Goal: Use online tool/utility: Utilize a website feature to perform a specific function

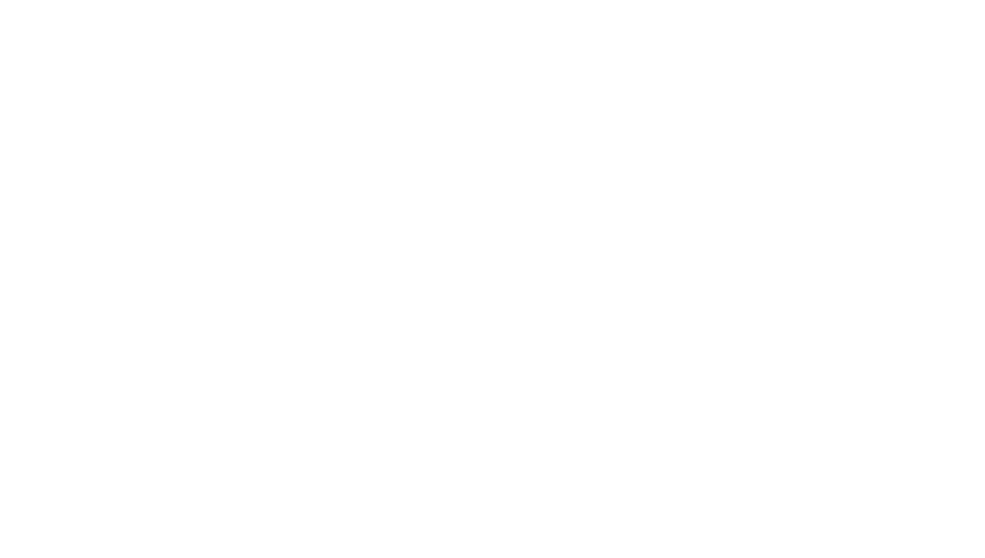
click at [391, 288] on body at bounding box center [492, 279] width 985 height 558
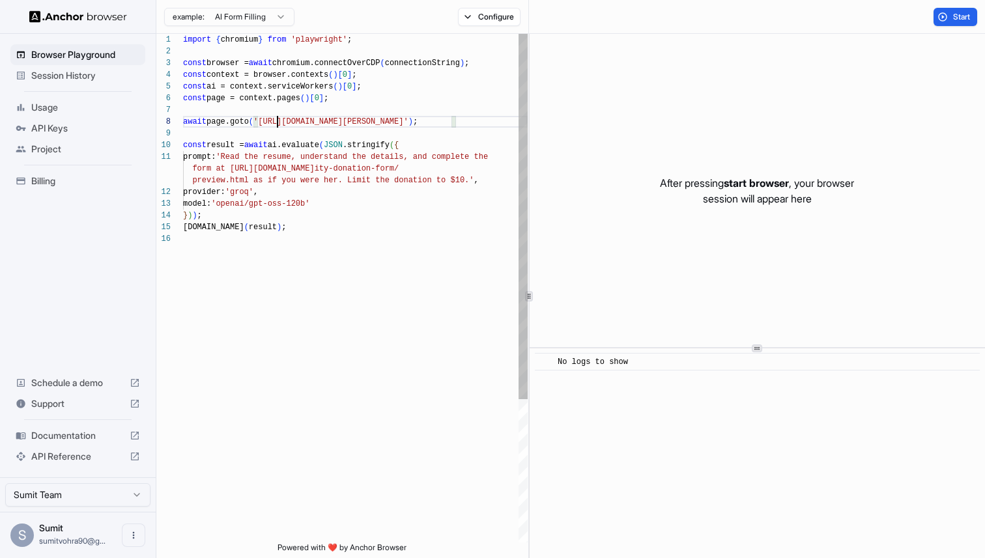
scroll to position [82, 0]
click at [277, 122] on div "import { chromium } from 'playwright' ; const browser = await chromium.connectO…" at bounding box center [355, 388] width 344 height 708
drag, startPoint x: 277, startPoint y: 122, endPoint x: 432, endPoint y: 120, distance: 155.6
click at [432, 120] on div "import { chromium } from 'playwright' ; const browser = await chromium.connectO…" at bounding box center [355, 388] width 344 height 708
click at [437, 121] on div "import { chromium } from 'playwright' ; const browser = await chromium.connectO…" at bounding box center [355, 388] width 344 height 708
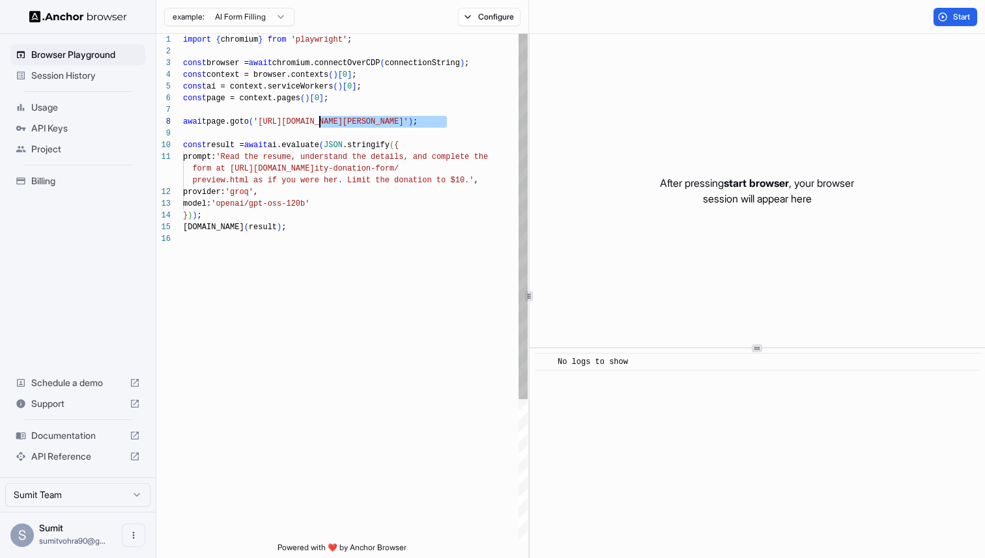
drag, startPoint x: 437, startPoint y: 121, endPoint x: 328, endPoint y: 121, distance: 109.4
click at [328, 121] on div "import { chromium } from 'playwright' ; const browser = await chromium.connectO…" at bounding box center [355, 388] width 344 height 708
click at [240, 156] on div "import { chromium } from 'playwright' ; const browser = await chromium.connectO…" at bounding box center [355, 388] width 344 height 708
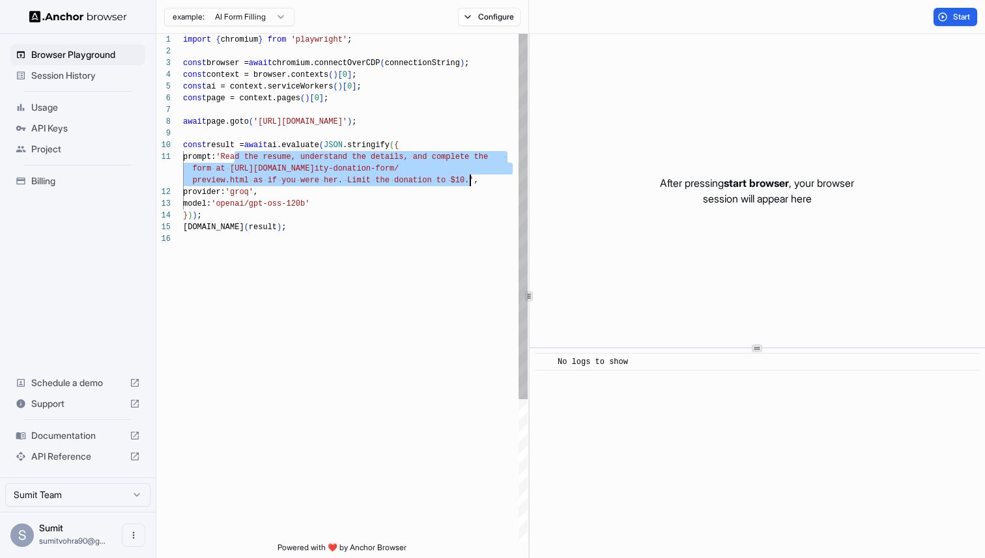
drag, startPoint x: 240, startPoint y: 156, endPoint x: 469, endPoint y: 183, distance: 230.1
click at [469, 183] on div "import { chromium } from 'playwright' ; const browser = await chromium.connectO…" at bounding box center [355, 388] width 344 height 708
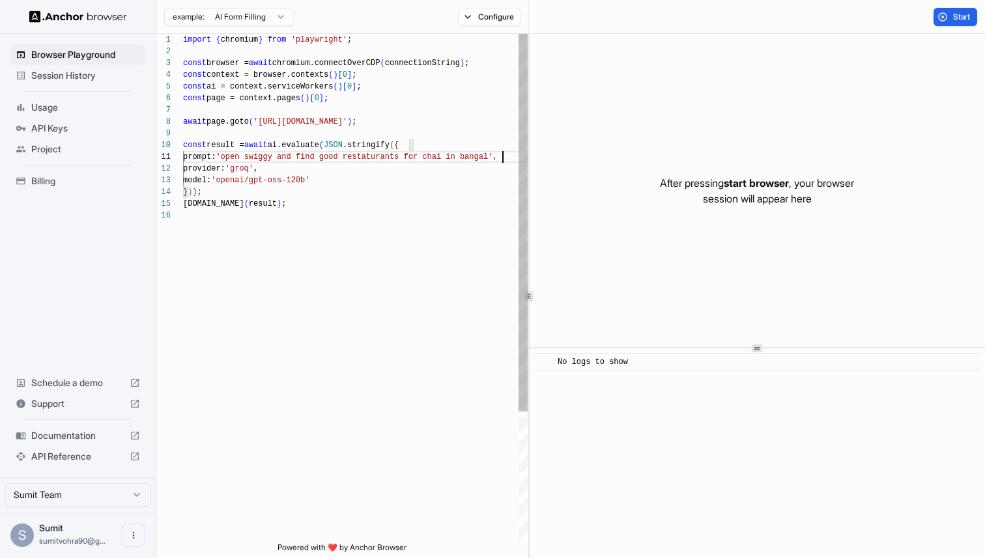
scroll to position [12, 0]
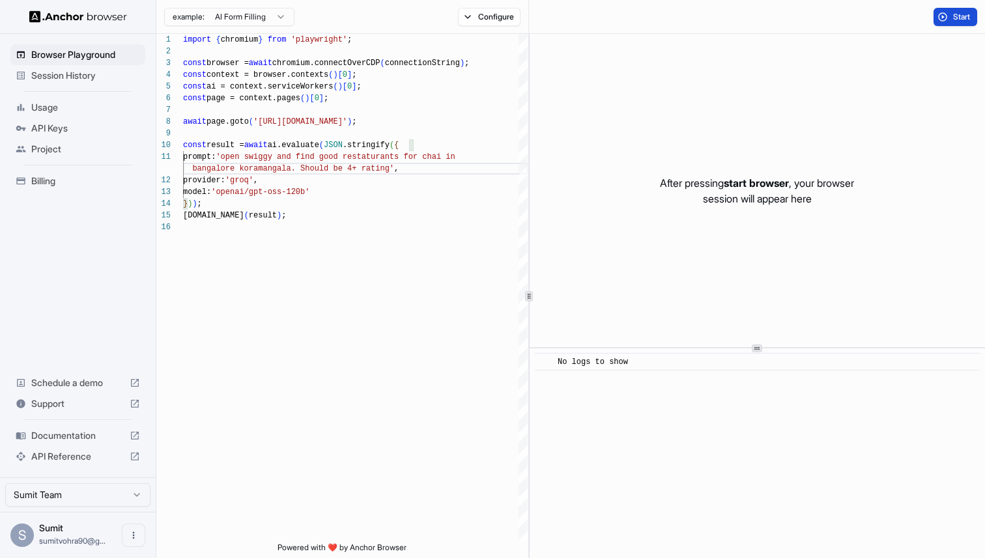
click at [965, 12] on span "Start" at bounding box center [962, 17] width 18 height 10
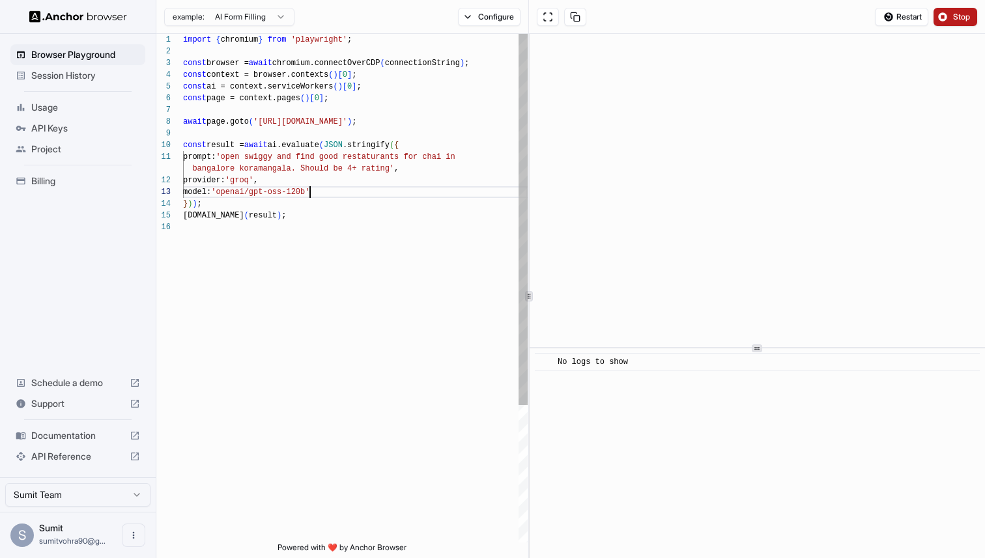
click at [311, 191] on div "import { chromium } from 'playwright' ; const browser = await chromium.connectO…" at bounding box center [355, 382] width 344 height 696
click at [257, 182] on div "import { chromium } from 'playwright' ; const browser = await chromium.connectO…" at bounding box center [355, 382] width 344 height 696
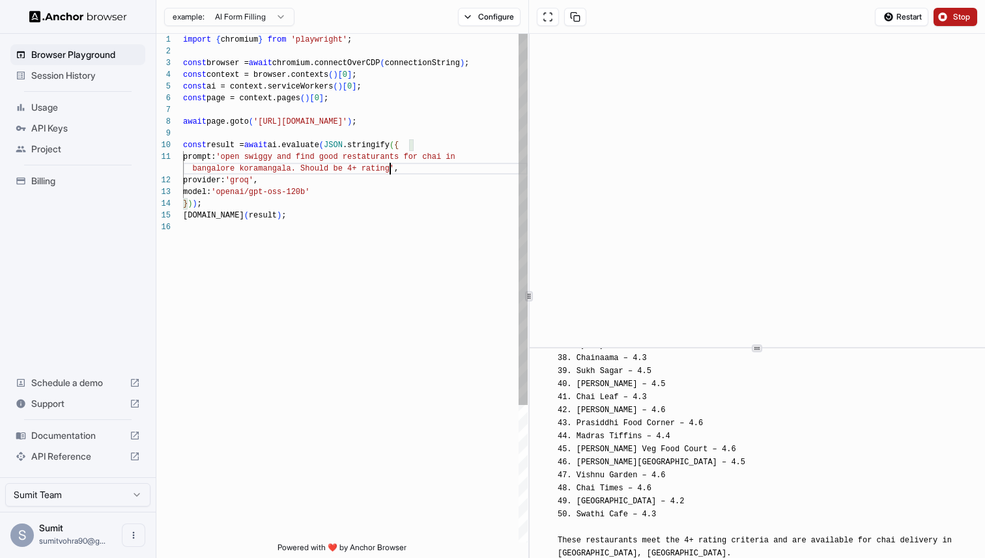
scroll to position [12, 0]
click at [389, 171] on div "import { chromium } from 'playwright' ; const browser = await chromium.connectO…" at bounding box center [355, 382] width 344 height 696
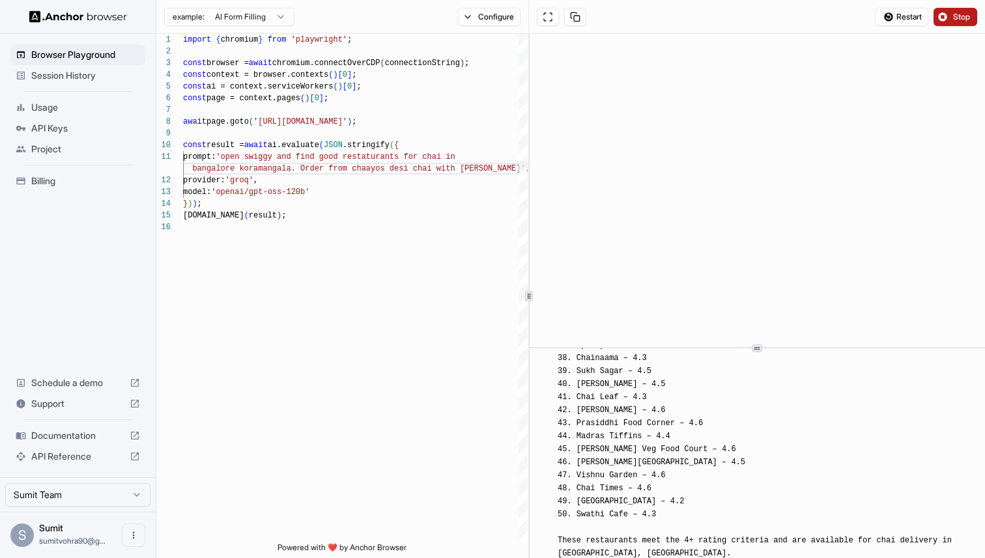
click at [968, 14] on span "Stop" at bounding box center [962, 17] width 18 height 10
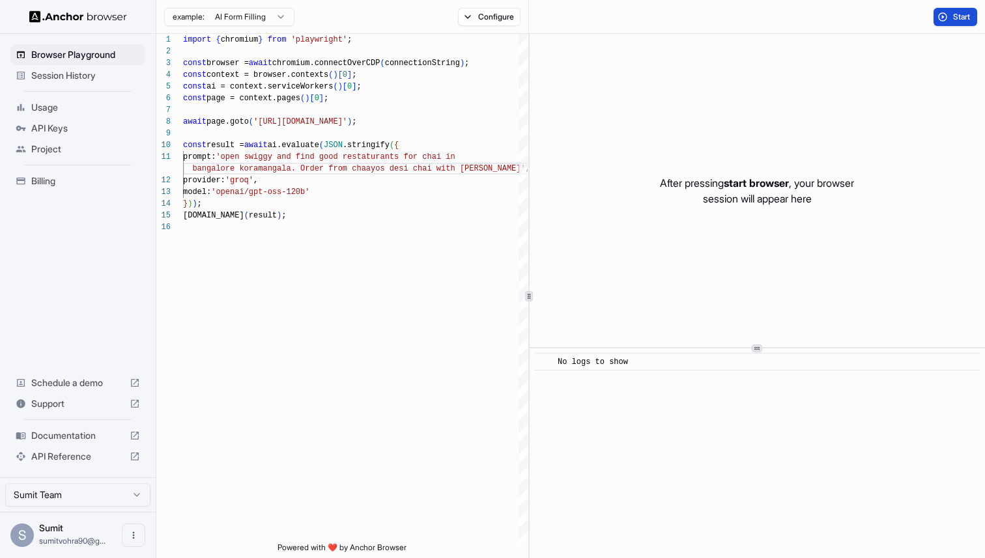
click at [960, 17] on span "Start" at bounding box center [962, 17] width 18 height 10
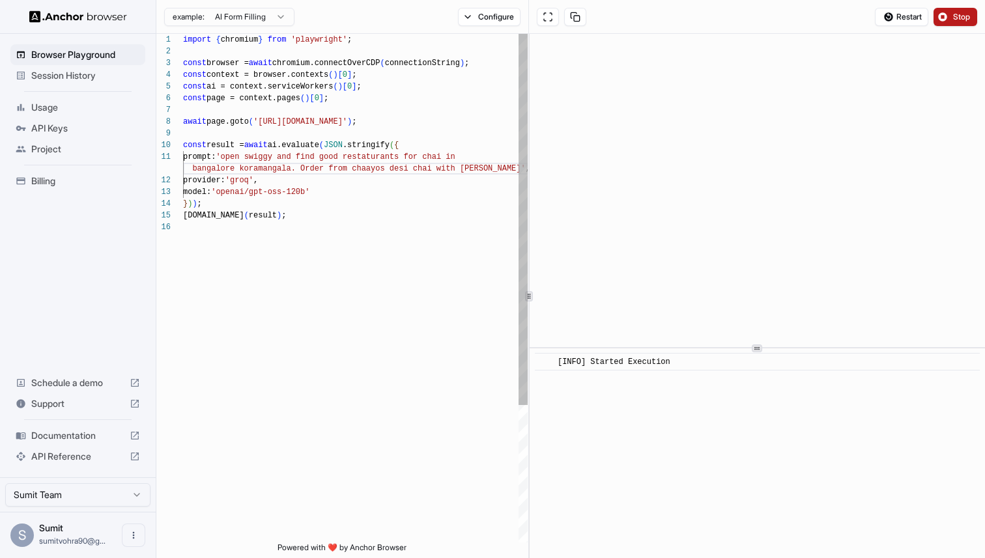
scroll to position [47, 0]
click at [242, 203] on div "import { chromium } from 'playwright' ; const browser = await chromium.connectO…" at bounding box center [355, 382] width 344 height 696
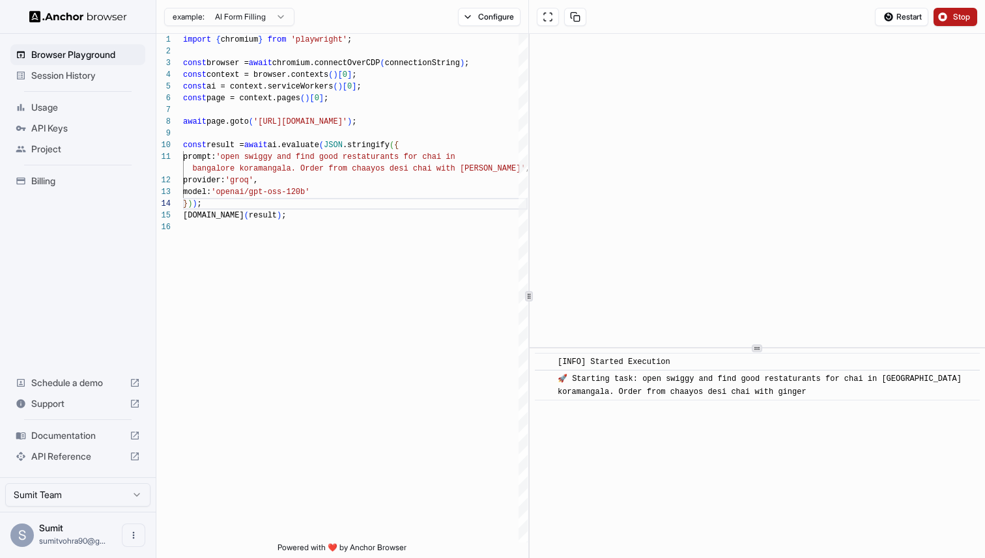
click at [609, 363] on span "[INFO] Started Execution" at bounding box center [613, 361] width 113 height 9
drag, startPoint x: 609, startPoint y: 363, endPoint x: 692, endPoint y: 363, distance: 82.7
click at [692, 363] on div "[INFO] Started Execution" at bounding box center [761, 362] width 408 height 13
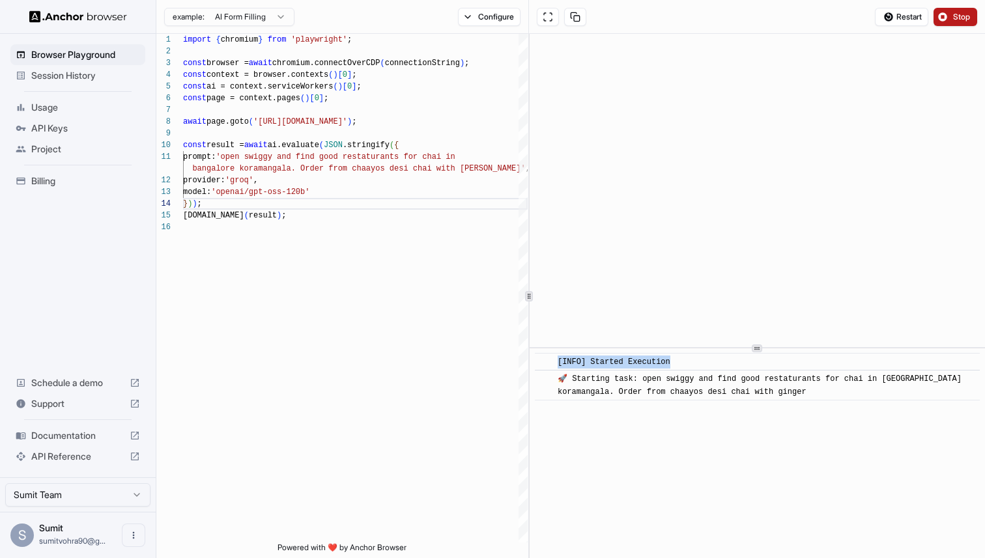
click at [692, 363] on div "[INFO] Started Execution" at bounding box center [761, 362] width 408 height 13
click at [702, 391] on span "🚀 Starting task: open swiggy and find good restaturants for chai in [GEOGRAPHIC…" at bounding box center [761, 385] width 408 height 22
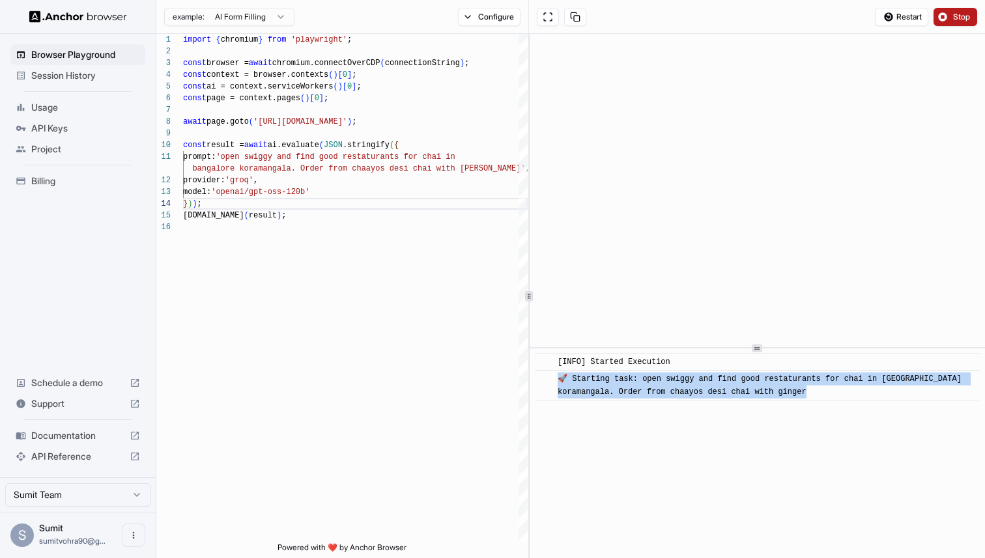
click at [702, 391] on span "🚀 Starting task: open swiggy and find good restaturants for chai in [GEOGRAPHIC…" at bounding box center [761, 385] width 408 height 22
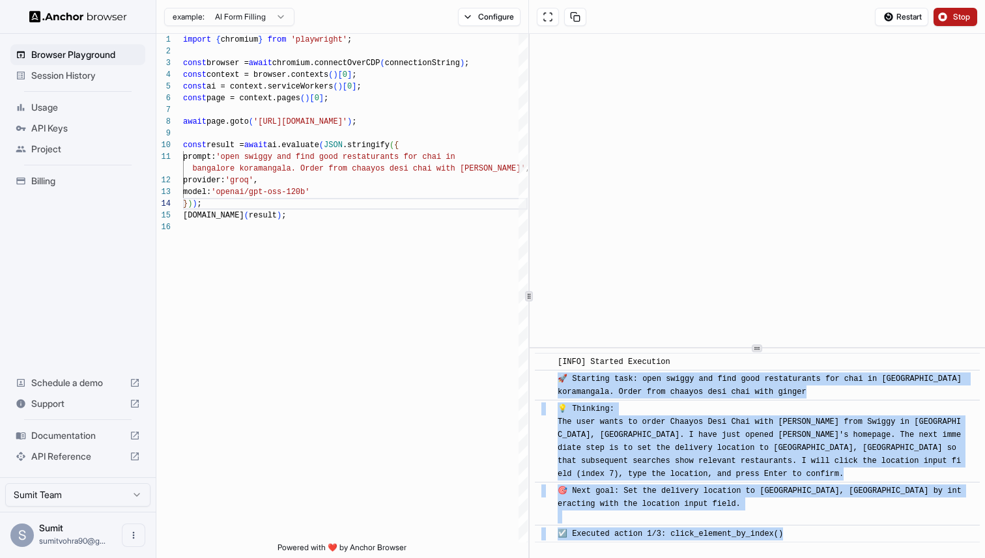
click at [715, 491] on span "🎯 Next goal: Set the delivery location to [GEOGRAPHIC_DATA], [GEOGRAPHIC_DATA] …" at bounding box center [759, 503] width 404 height 35
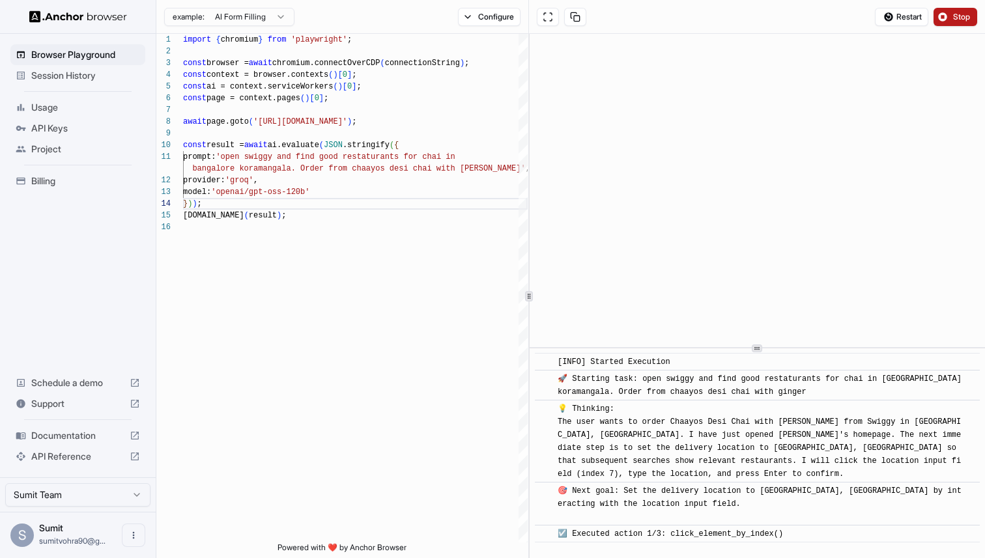
click at [715, 491] on span "🎯 Next goal: Set the delivery location to [GEOGRAPHIC_DATA], [GEOGRAPHIC_DATA] …" at bounding box center [759, 503] width 404 height 35
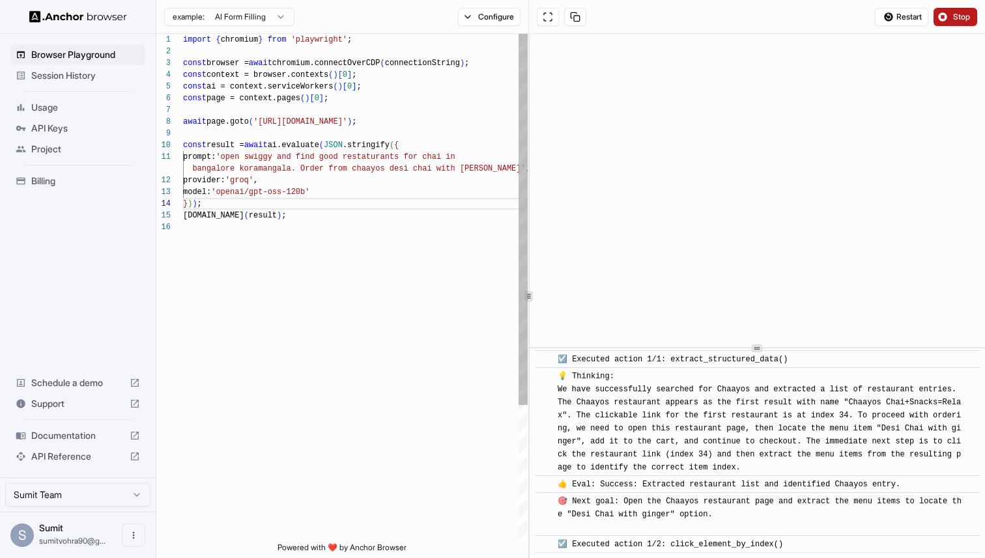
scroll to position [0, 0]
click at [308, 158] on div "import { chromium } from 'playwright' ; const browser = await chromium.connectO…" at bounding box center [355, 382] width 344 height 696
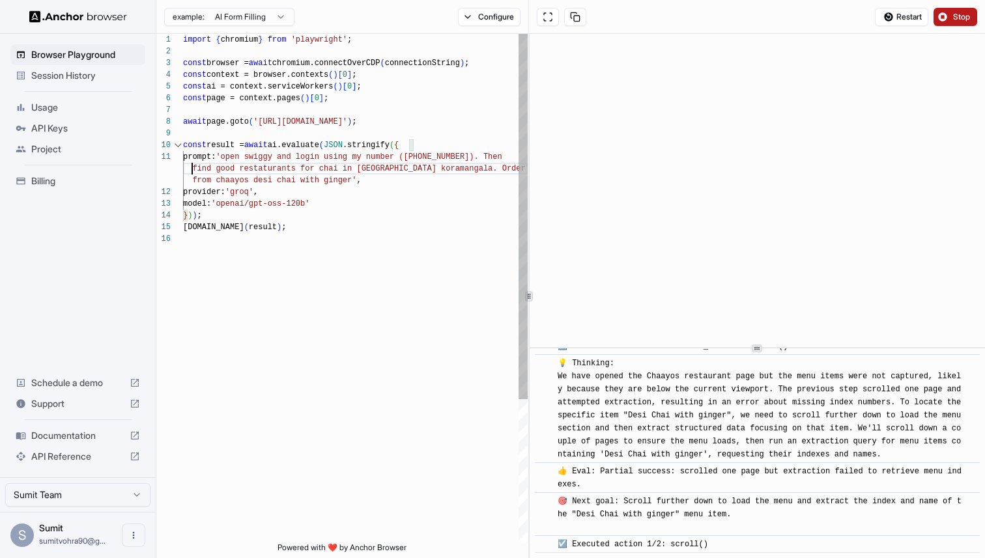
scroll to position [1205, 0]
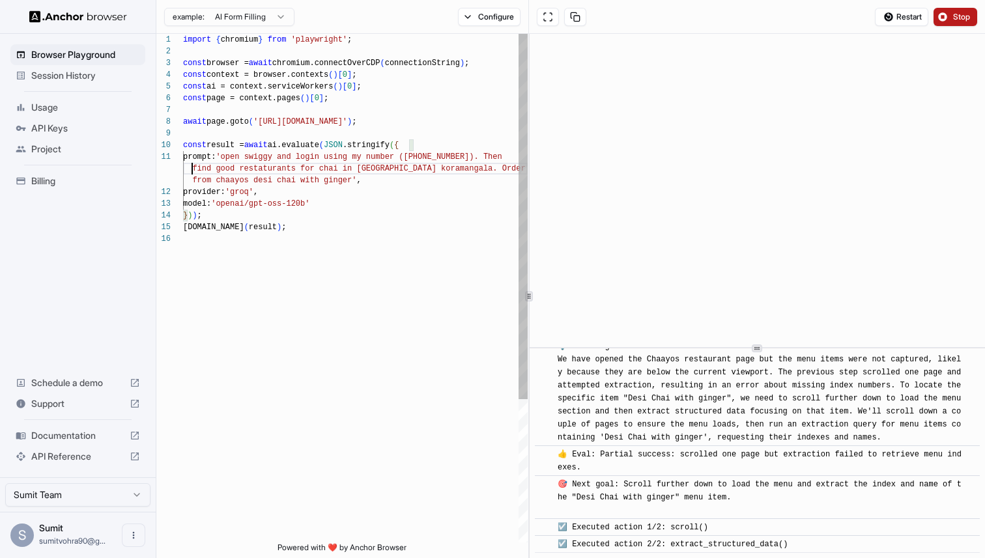
click at [229, 165] on div "import { chromium } from 'playwright' ; const browser = await chromium.connectO…" at bounding box center [355, 388] width 344 height 708
drag, startPoint x: 229, startPoint y: 165, endPoint x: 330, endPoint y: 168, distance: 101.6
click at [330, 168] on div "import { chromium } from 'playwright' ; const browser = await chromium.connectO…" at bounding box center [355, 388] width 344 height 708
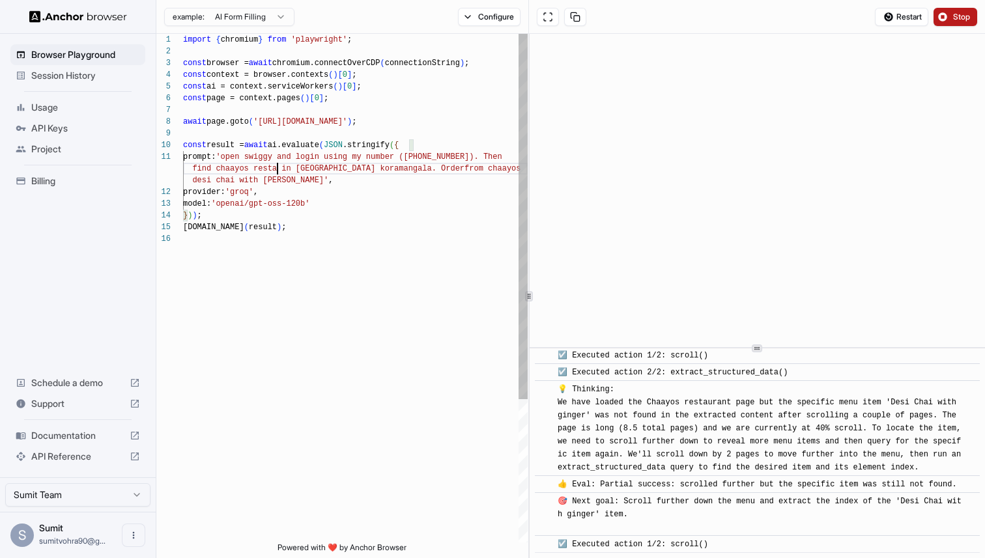
scroll to position [1407, 0]
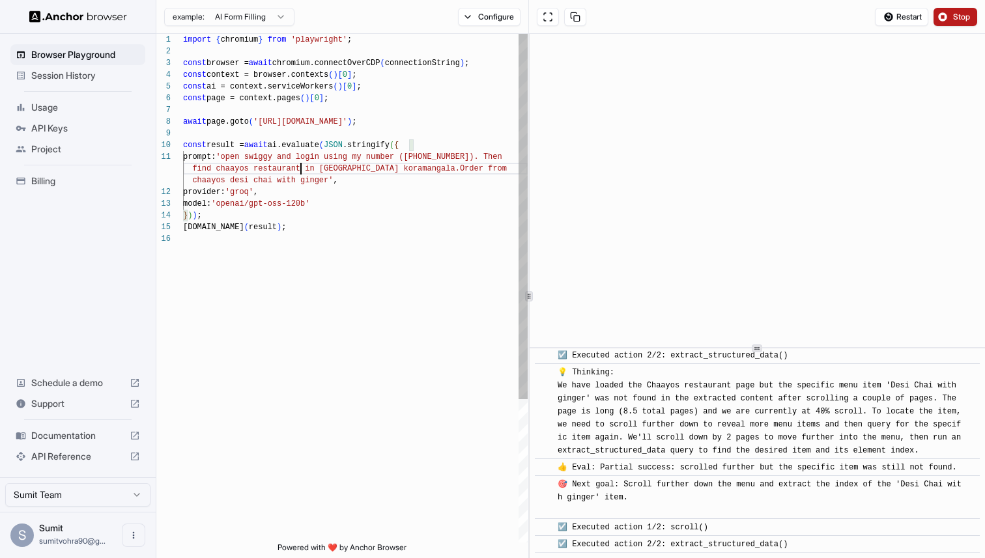
click at [351, 171] on div "import { chromium } from 'playwright' ; const browser = await chromium.connectO…" at bounding box center [355, 388] width 344 height 708
click at [378, 168] on div "import { chromium } from 'playwright' ; const browser = await chromium.connectO…" at bounding box center [355, 388] width 344 height 708
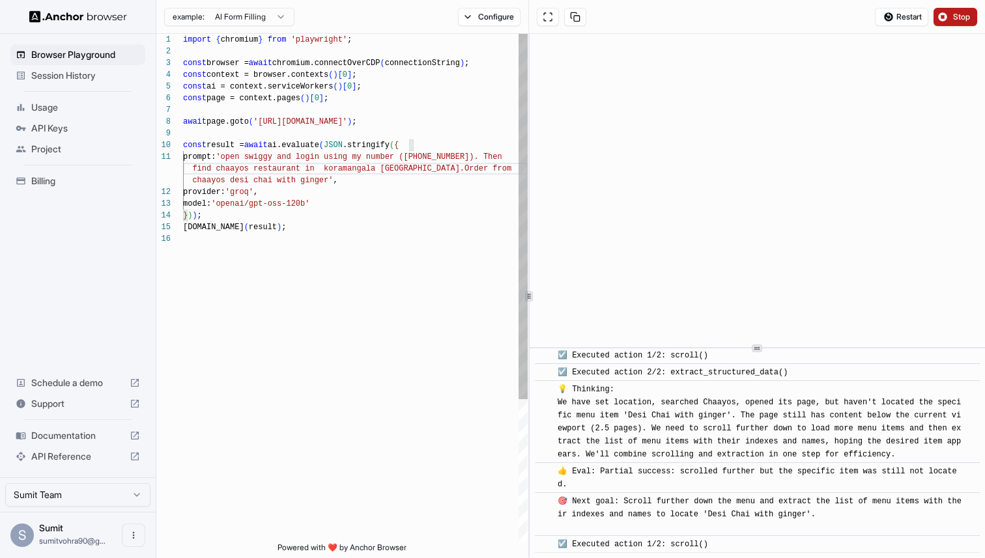
scroll to position [23, 0]
click at [329, 181] on div "import { chromium } from 'playwright' ; const browser = await chromium.connectO…" at bounding box center [355, 388] width 344 height 708
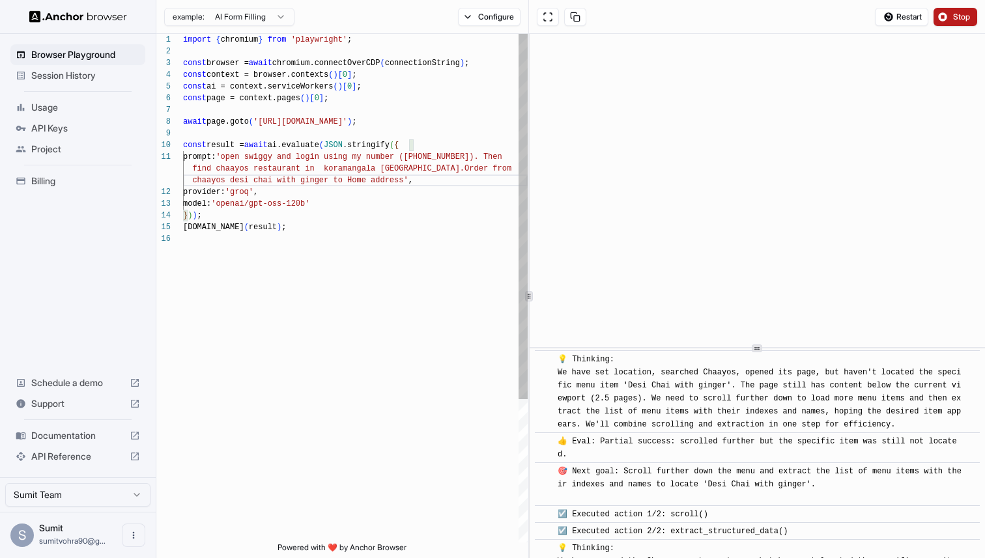
scroll to position [1780, 0]
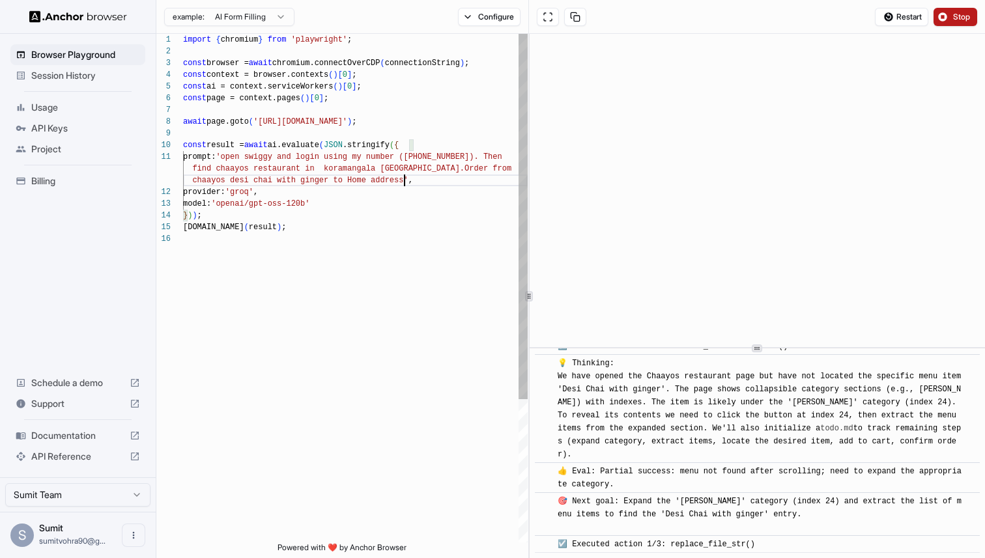
click at [390, 182] on div "import { chromium } from 'playwright' ; const browser = await chromium.connectO…" at bounding box center [355, 388] width 344 height 708
drag, startPoint x: 390, startPoint y: 182, endPoint x: 337, endPoint y: 182, distance: 52.7
click at [337, 182] on div "import { chromium } from 'playwright' ; const browser = await chromium.connectO…" at bounding box center [355, 388] width 344 height 708
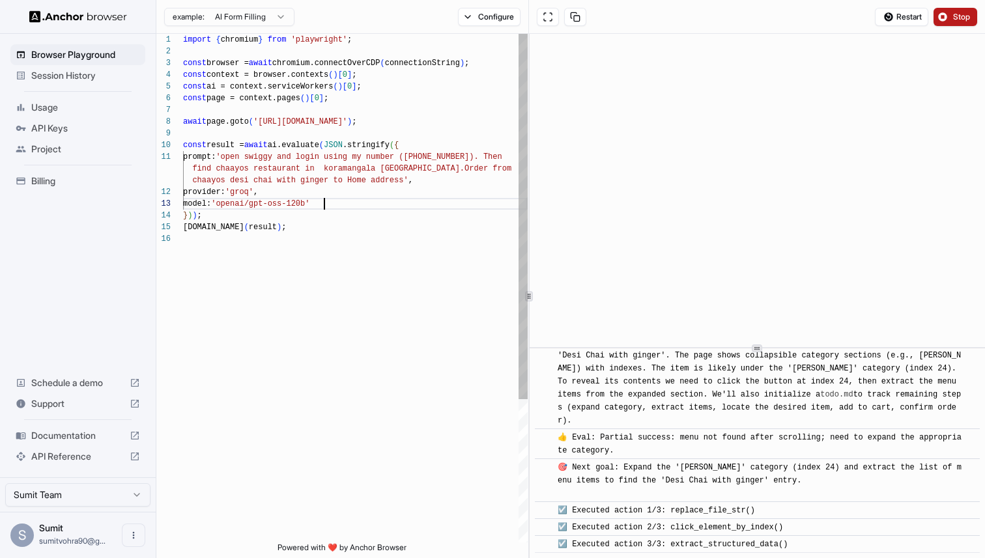
scroll to position [47, 0]
click at [391, 199] on div "import { chromium } from 'playwright' ; const browser = await chromium.connectO…" at bounding box center [355, 388] width 344 height 708
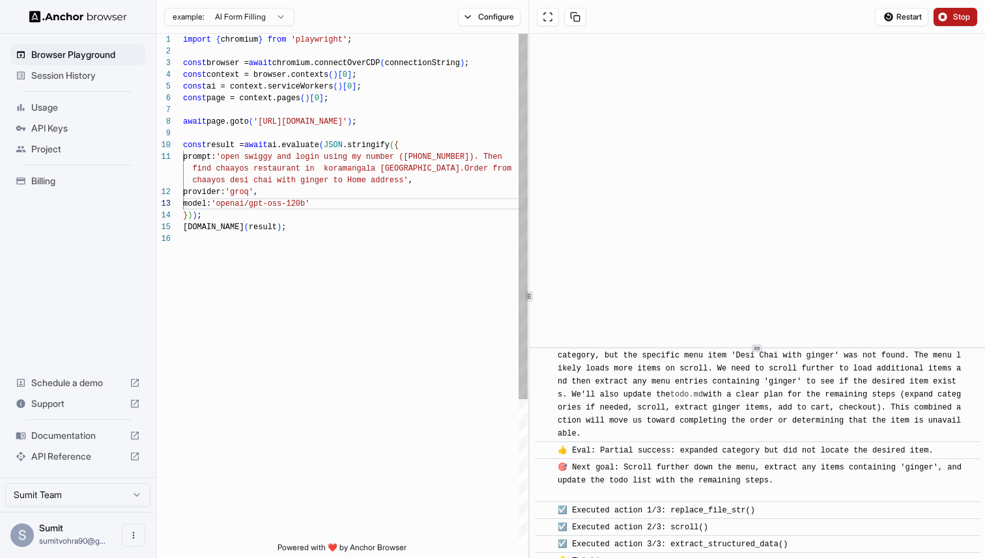
scroll to position [2416, 0]
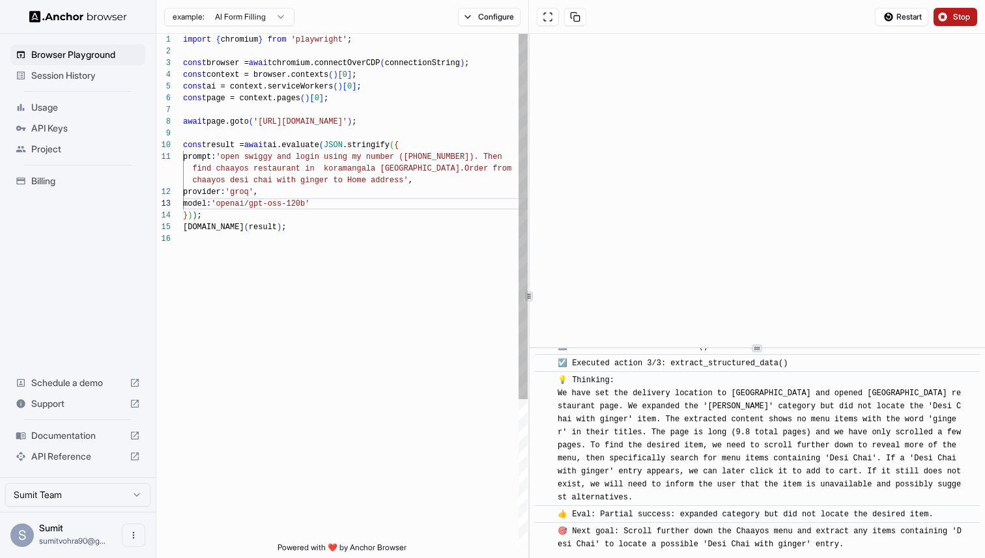
click at [357, 180] on div "import { chromium } from 'playwright' ; const browser = await chromium.connectO…" at bounding box center [355, 388] width 344 height 708
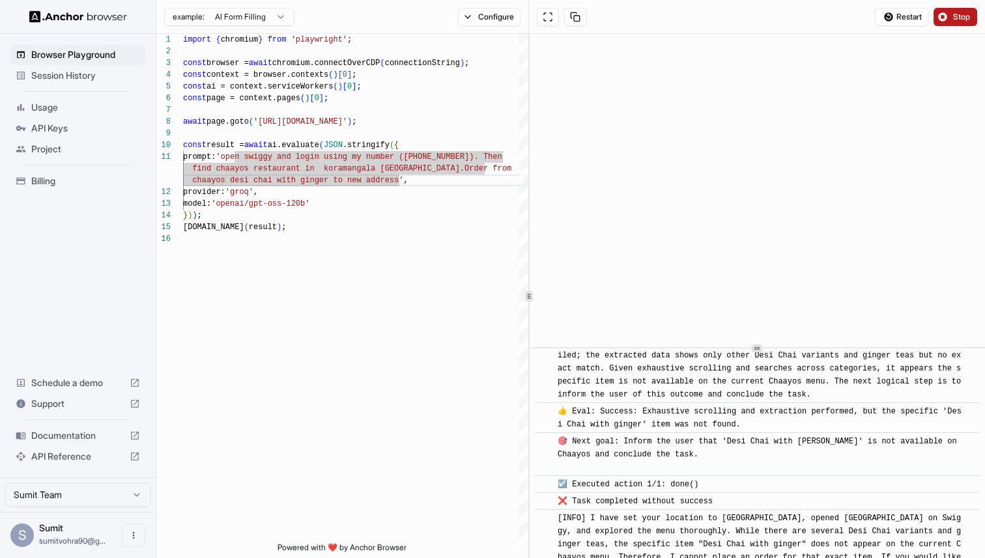
scroll to position [3417, 0]
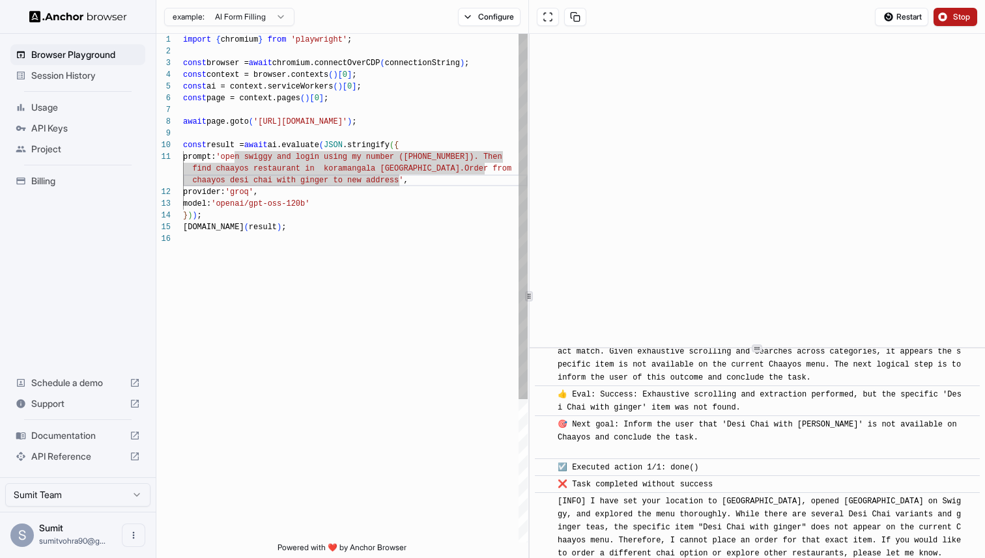
click at [331, 180] on div "import { chromium } from 'playwright' ; const browser = await chromium.connectO…" at bounding box center [355, 388] width 344 height 708
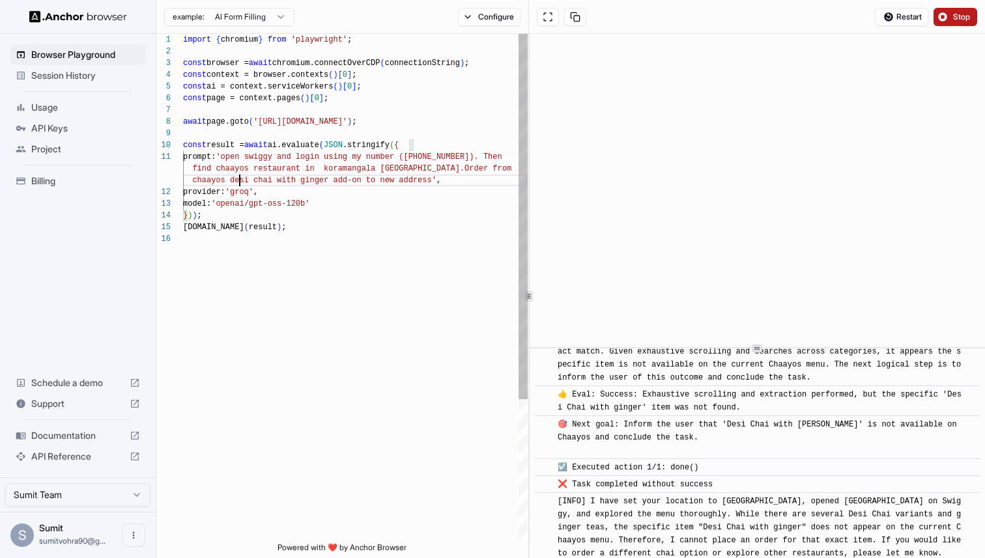
click at [238, 179] on div "import { chromium } from 'playwright' ; const browser = await chromium.connectO…" at bounding box center [355, 388] width 344 height 708
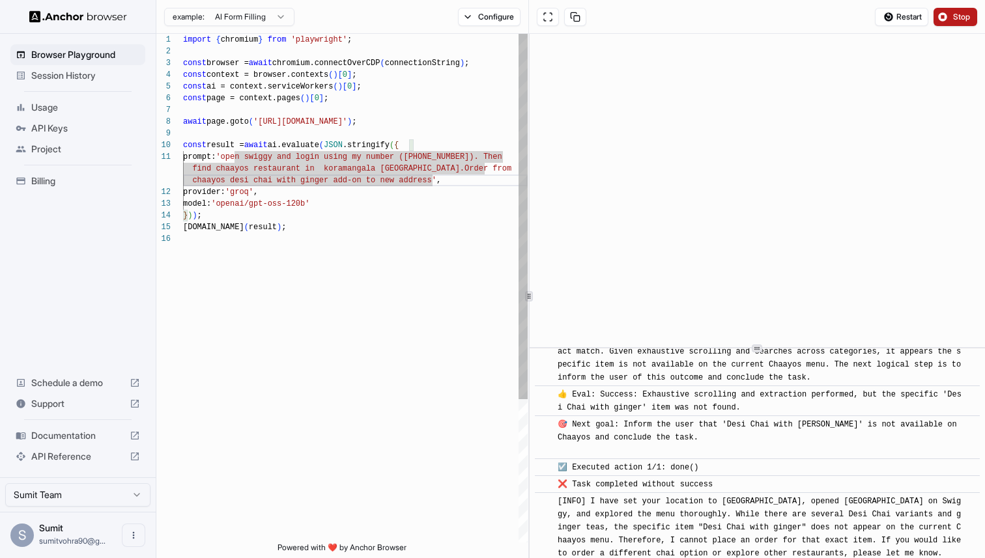
click at [237, 183] on div "import { chromium } from 'playwright' ; const browser = await chromium.connectO…" at bounding box center [355, 388] width 344 height 708
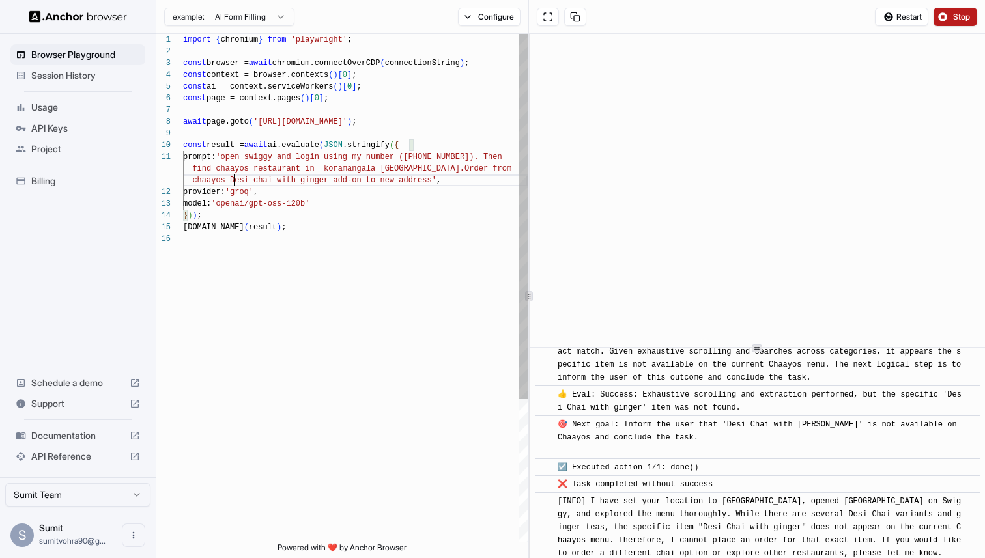
click at [260, 182] on div "import { chromium } from 'playwright' ; const browser = await chromium.connectO…" at bounding box center [355, 388] width 344 height 708
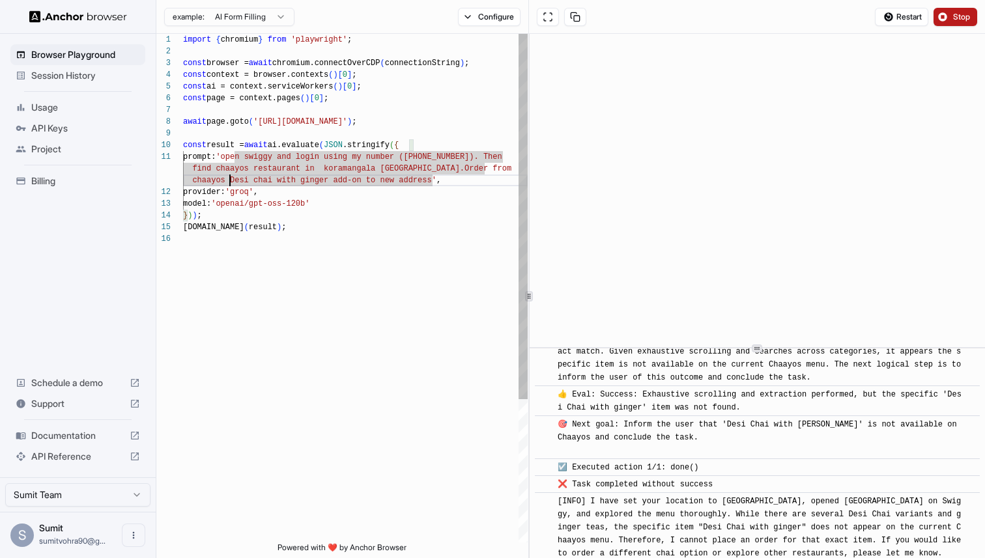
click at [229, 183] on div "import { chromium } from 'playwright' ; const browser = await chromium.connectO…" at bounding box center [355, 388] width 344 height 708
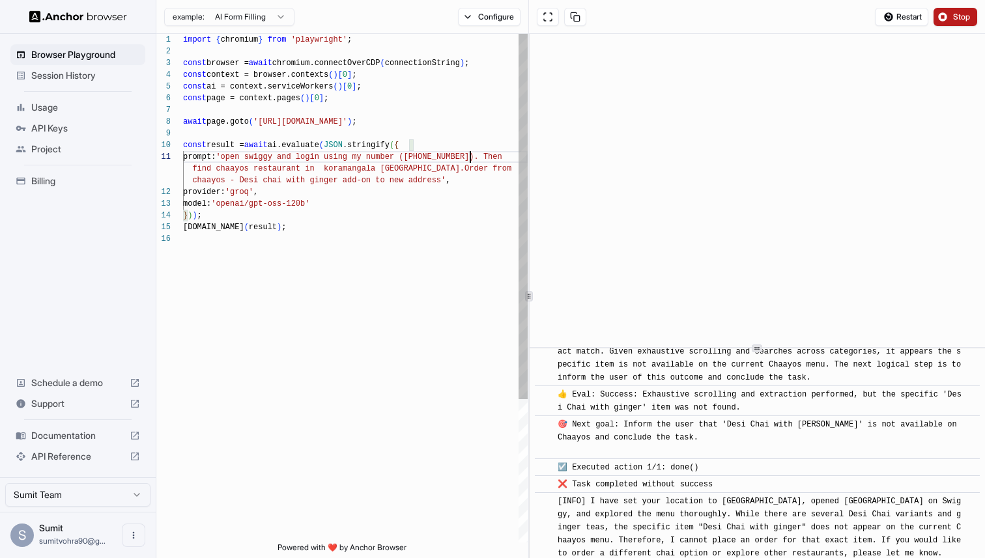
scroll to position [0, 0]
drag, startPoint x: 469, startPoint y: 154, endPoint x: 336, endPoint y: 160, distance: 133.6
click at [336, 160] on div "import { chromium } from 'playwright' ; const browser = await chromium.connectO…" at bounding box center [355, 388] width 344 height 708
click at [315, 189] on div "import { chromium } from 'playwright' ; const browser = await chromium.connectO…" at bounding box center [355, 388] width 344 height 708
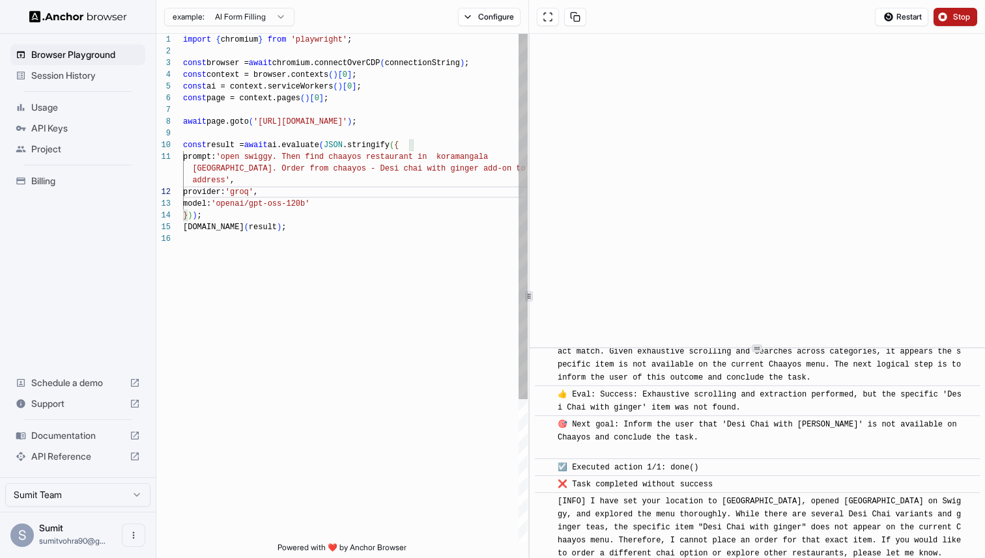
click at [484, 168] on div "import { chromium } from 'playwright' ; const browser = await chromium.connectO…" at bounding box center [355, 388] width 344 height 708
drag, startPoint x: 484, startPoint y: 168, endPoint x: 224, endPoint y: 182, distance: 260.9
click at [224, 182] on div "import { chromium } from 'playwright' ; const browser = await chromium.connectO…" at bounding box center [355, 388] width 344 height 708
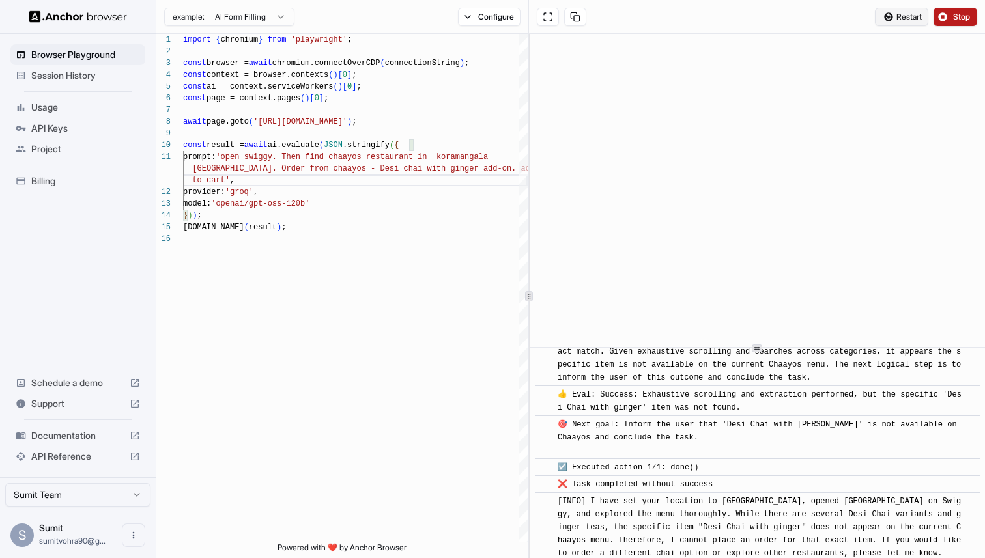
click at [917, 16] on span "Restart" at bounding box center [908, 17] width 25 height 10
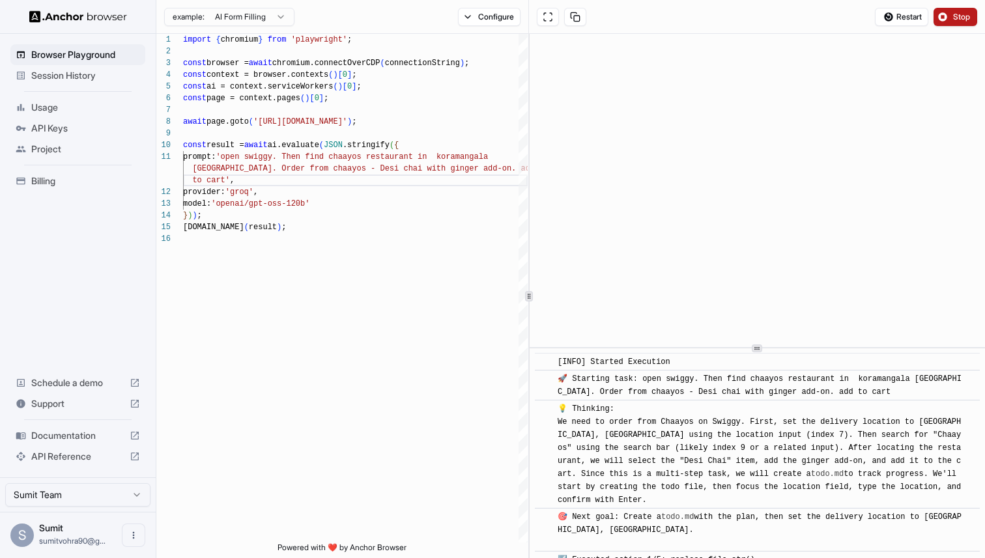
scroll to position [83, 0]
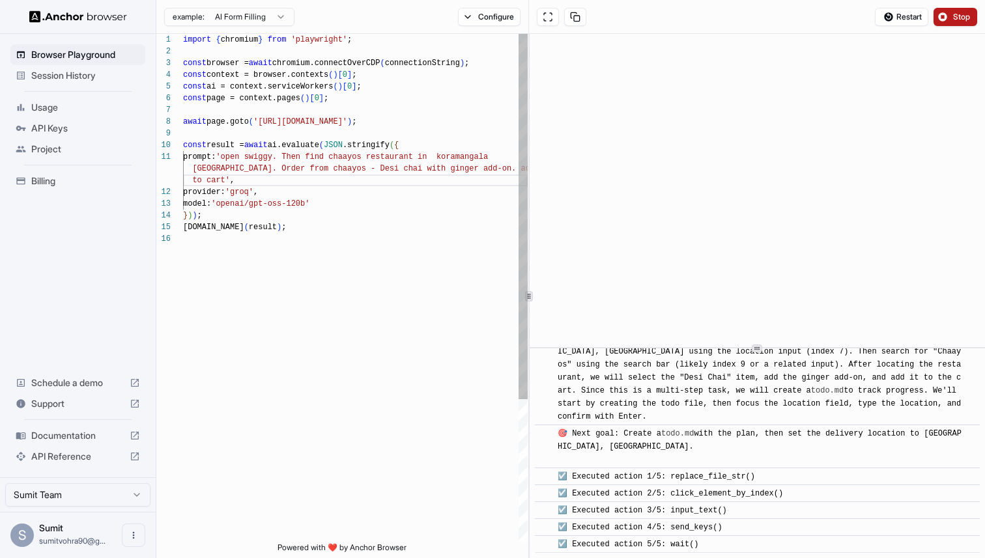
click at [343, 169] on div "import { chromium } from 'playwright' ; const browser = await chromium.connectO…" at bounding box center [355, 388] width 344 height 708
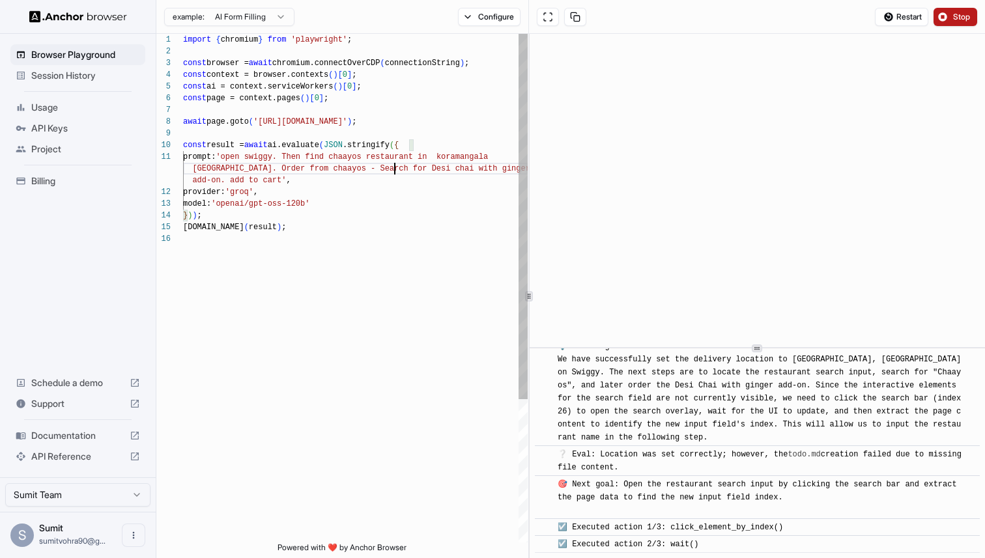
scroll to position [315, 0]
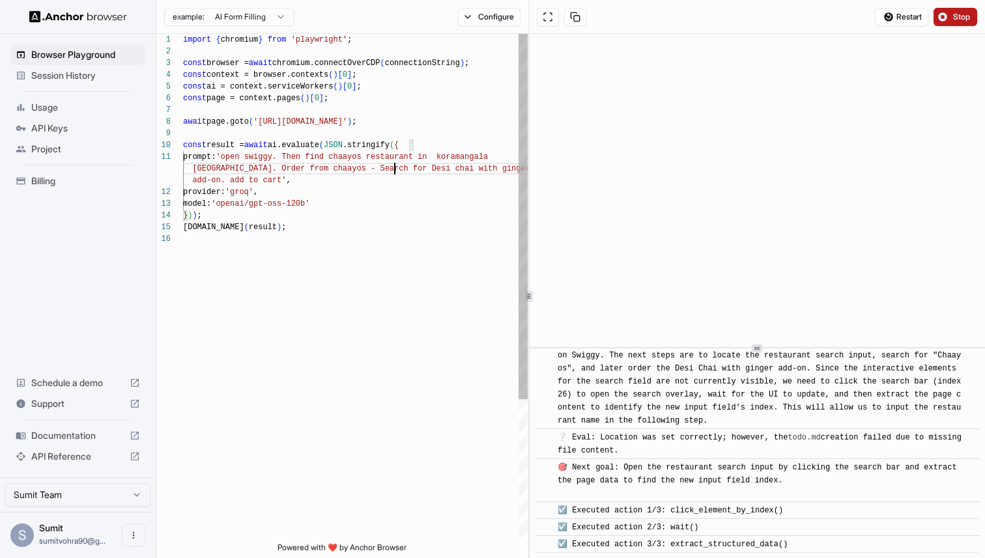
click at [254, 169] on div "import { chromium } from 'playwright' ; const browser = await chromium.connectO…" at bounding box center [355, 388] width 344 height 708
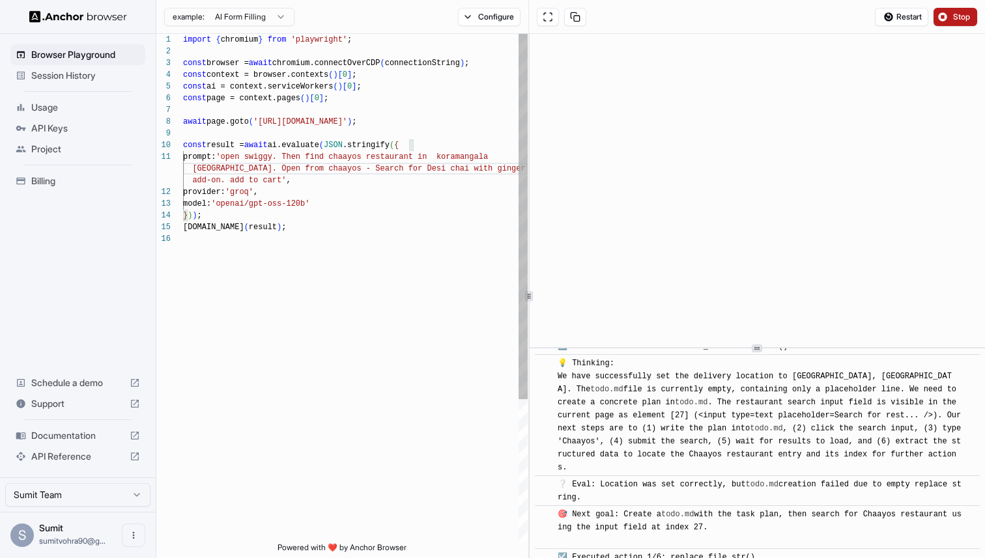
scroll to position [530, 0]
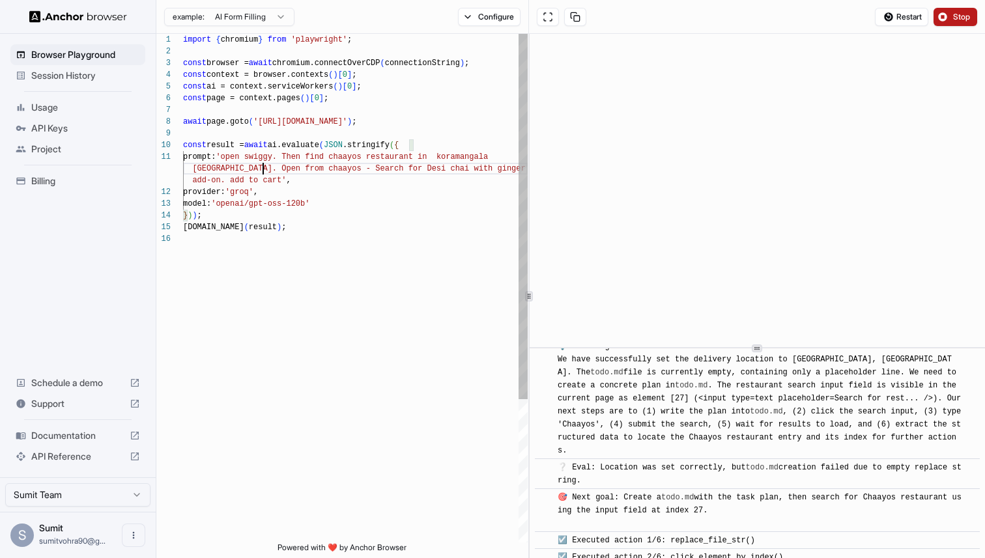
click at [434, 171] on div "import { chromium } from 'playwright' ; const browser = await chromium.connectO…" at bounding box center [355, 388] width 344 height 708
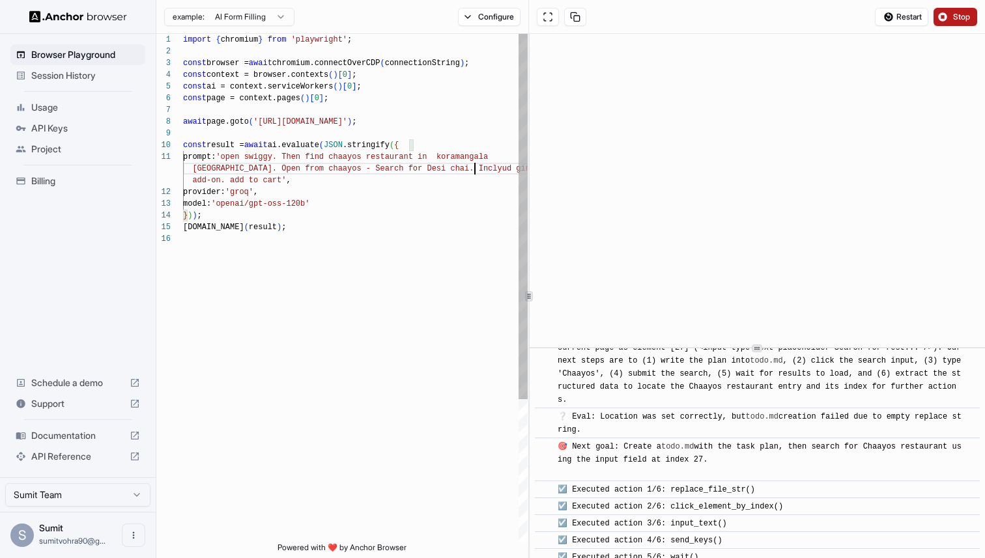
scroll to position [598, 0]
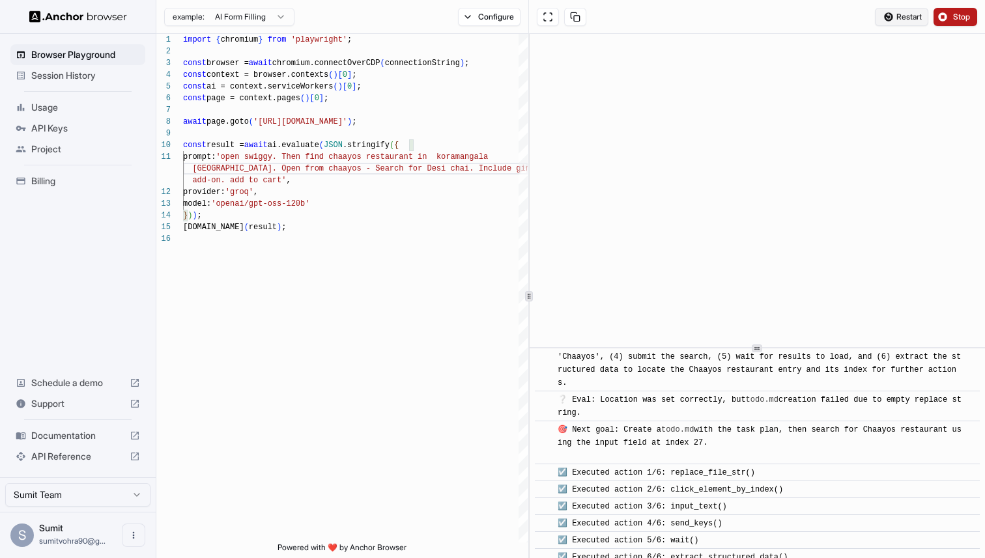
type textarea "**********"
click at [903, 23] on button "Restart" at bounding box center [901, 17] width 53 height 18
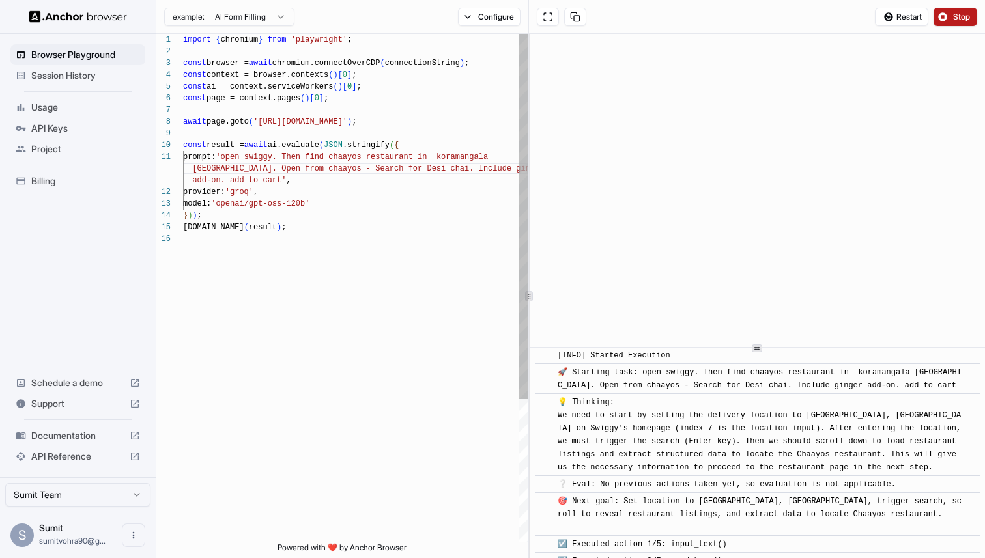
scroll to position [23, 0]
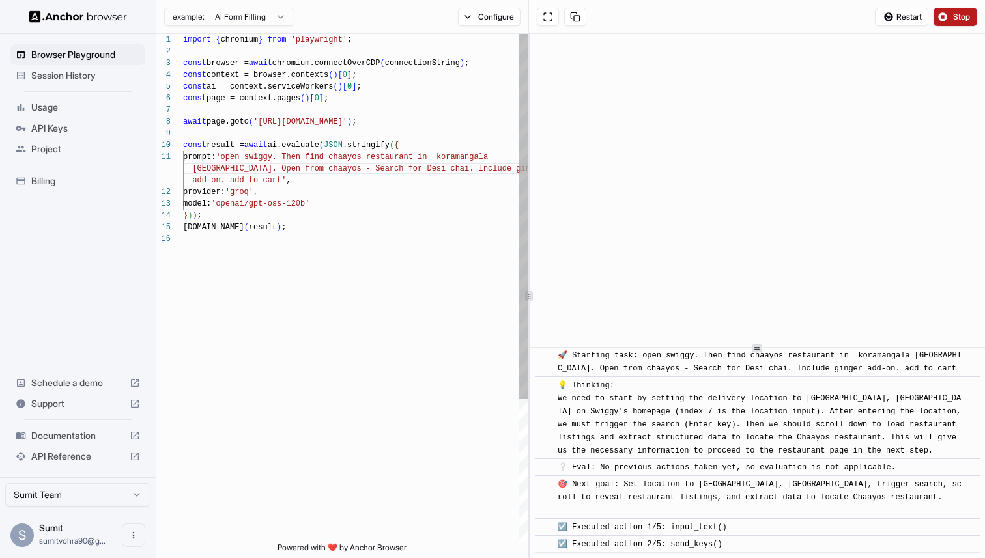
click at [272, 185] on div "import { chromium } from 'playwright' ; const browser = await chromium.connectO…" at bounding box center [355, 388] width 344 height 708
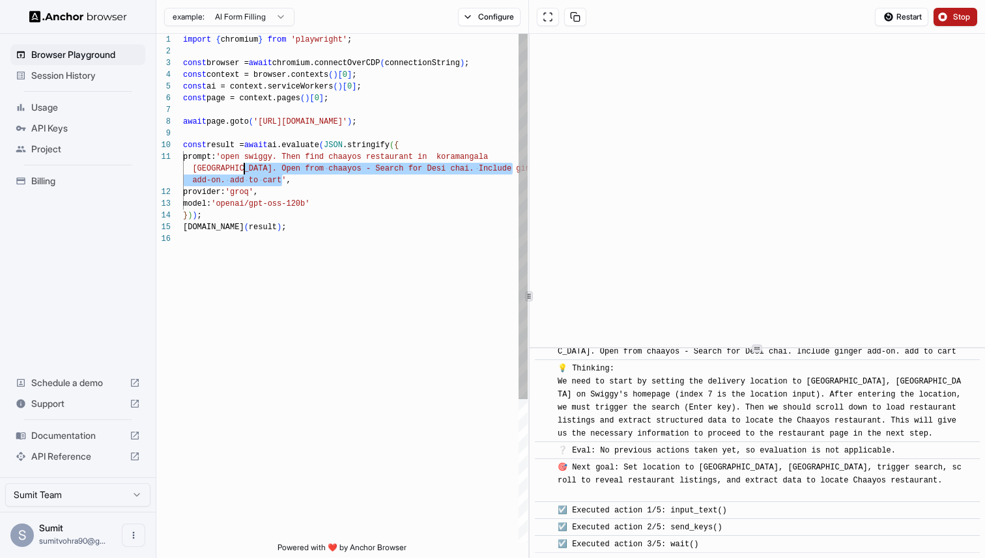
scroll to position [0, 0]
drag, startPoint x: 272, startPoint y: 185, endPoint x: 241, endPoint y: 158, distance: 41.1
click at [241, 158] on div "import { chromium } from 'playwright' ; const browser = await chromium.connectO…" at bounding box center [355, 388] width 344 height 708
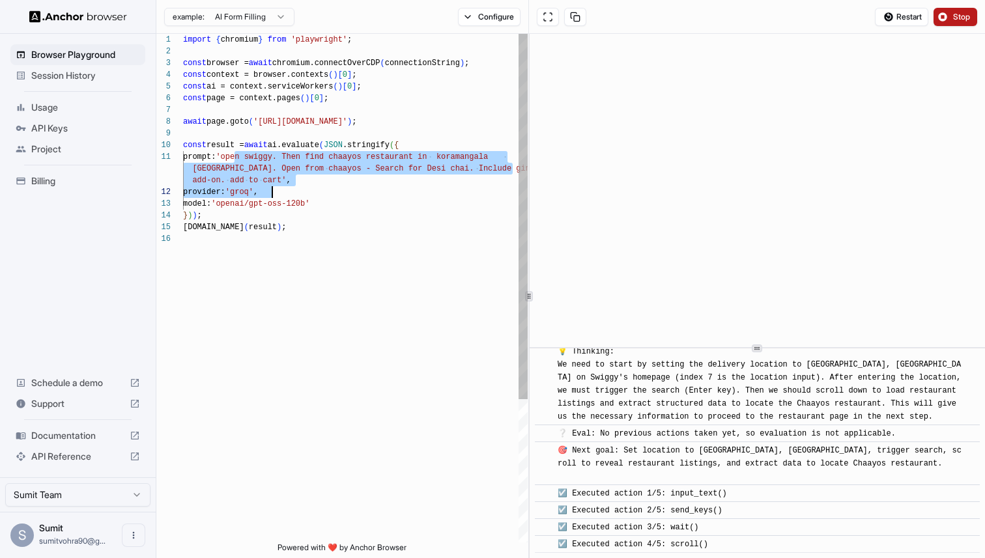
drag, startPoint x: 241, startPoint y: 158, endPoint x: 277, endPoint y: 186, distance: 45.1
click at [277, 186] on div "import { chromium } from 'playwright' ; const browser = await chromium.connectO…" at bounding box center [355, 388] width 344 height 708
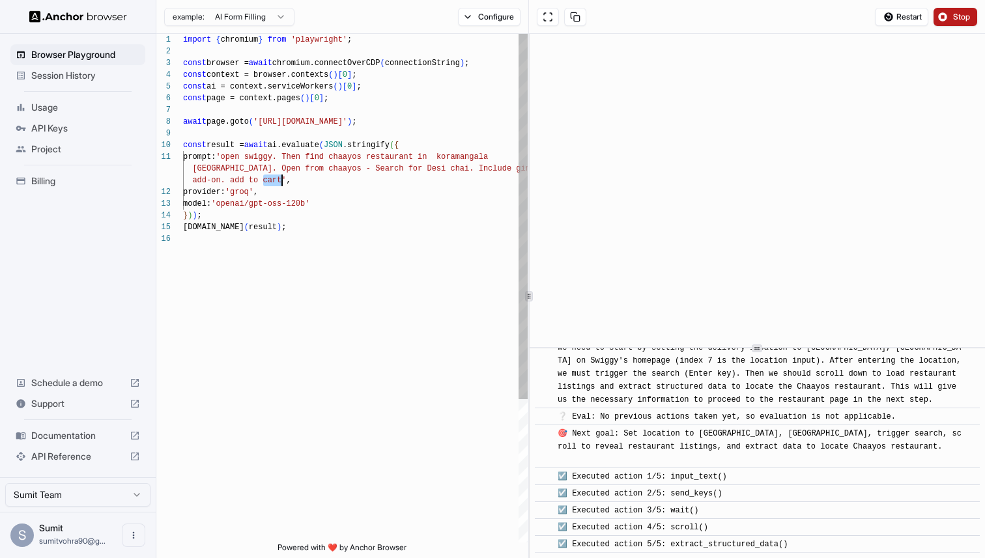
scroll to position [0, 0]
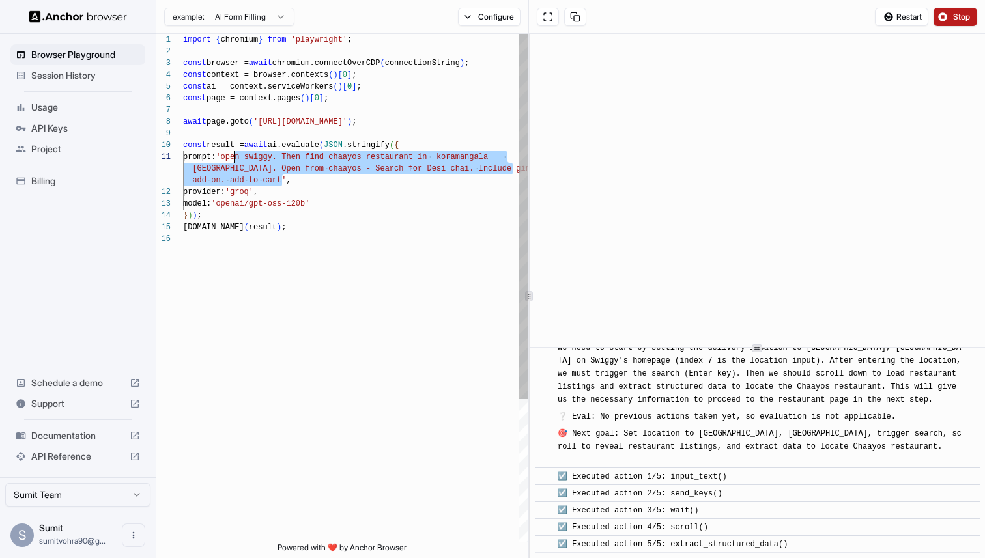
drag, startPoint x: 277, startPoint y: 186, endPoint x: 245, endPoint y: 154, distance: 44.7
click at [245, 154] on div "import { chromium } from 'playwright' ; const browser = await chromium.connectO…" at bounding box center [355, 388] width 344 height 708
drag, startPoint x: 245, startPoint y: 154, endPoint x: 272, endPoint y: 183, distance: 39.6
click at [272, 183] on div "import { chromium } from 'playwright' ; const browser = await chromium.connectO…" at bounding box center [355, 388] width 344 height 708
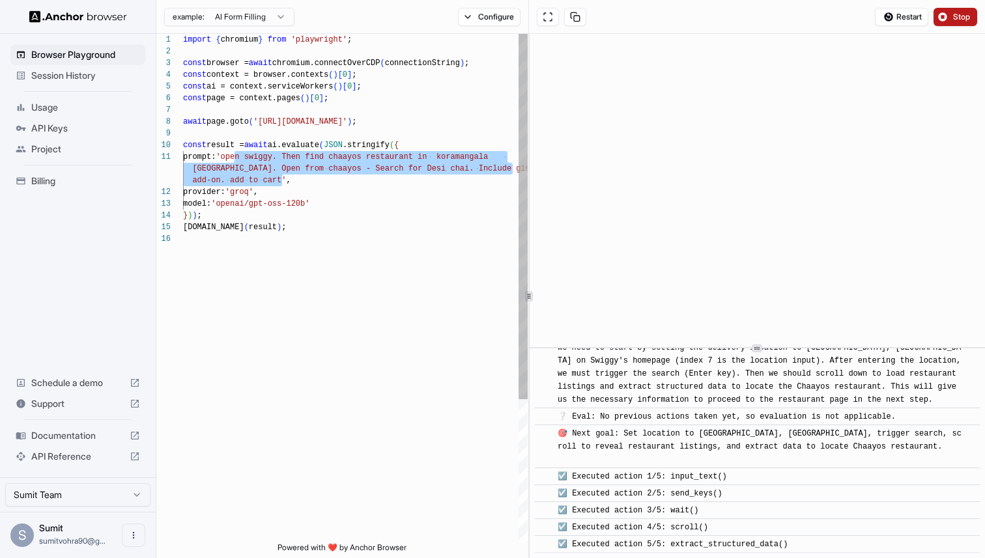
click at [423, 363] on div "import { chromium } from 'playwright' ; const browser = await chromium.connectO…" at bounding box center [355, 388] width 344 height 708
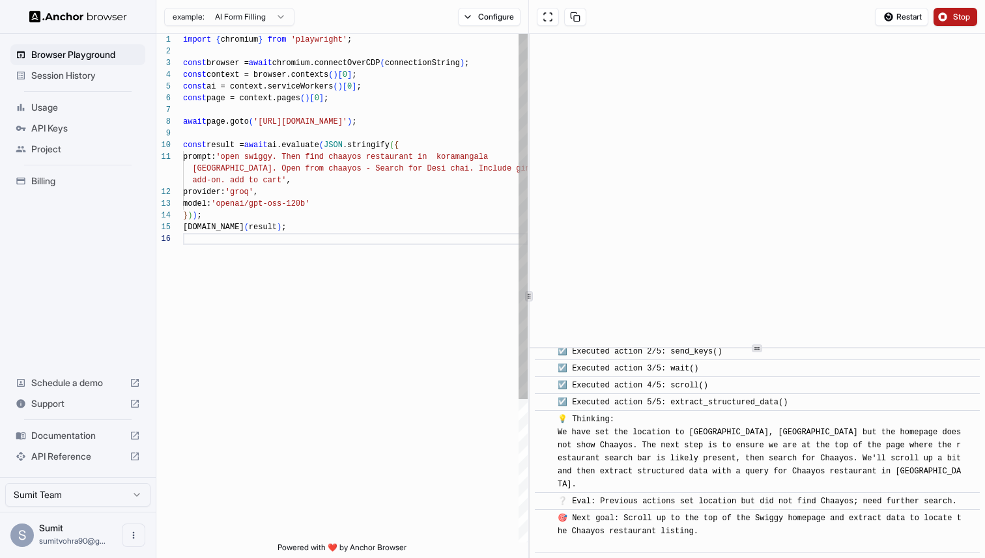
scroll to position [233, 0]
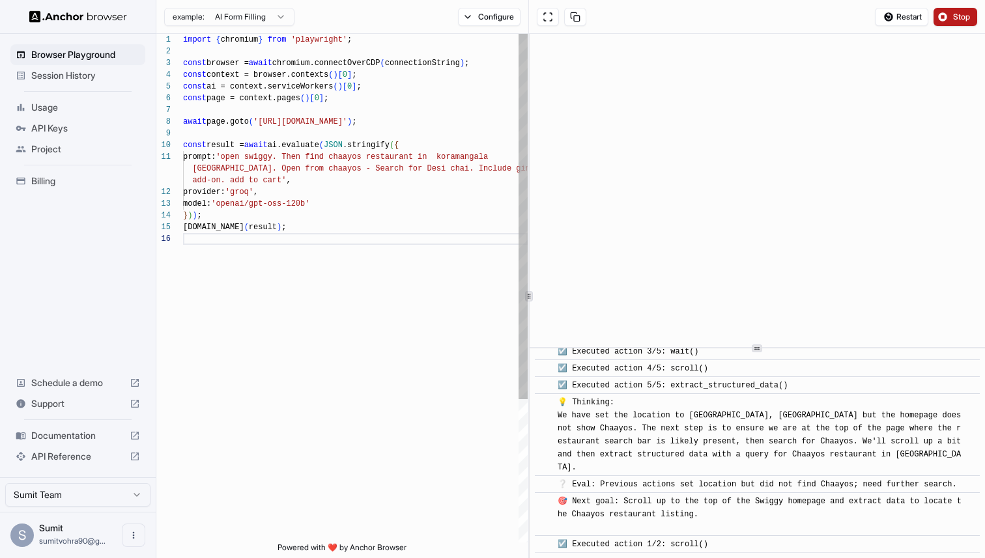
click at [237, 208] on div "import { chromium } from 'playwright' ; const browser = await chromium.connectO…" at bounding box center [355, 388] width 344 height 708
drag, startPoint x: 237, startPoint y: 208, endPoint x: 315, endPoint y: 201, distance: 78.5
click at [316, 201] on div "import { chromium } from 'playwright' ; const browser = await chromium.connectO…" at bounding box center [355, 388] width 344 height 708
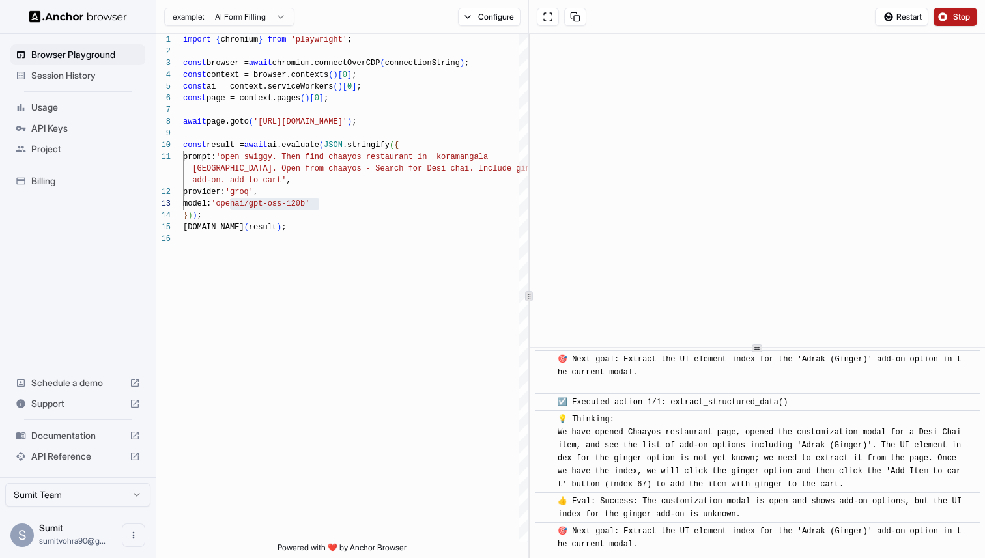
scroll to position [2331, 0]
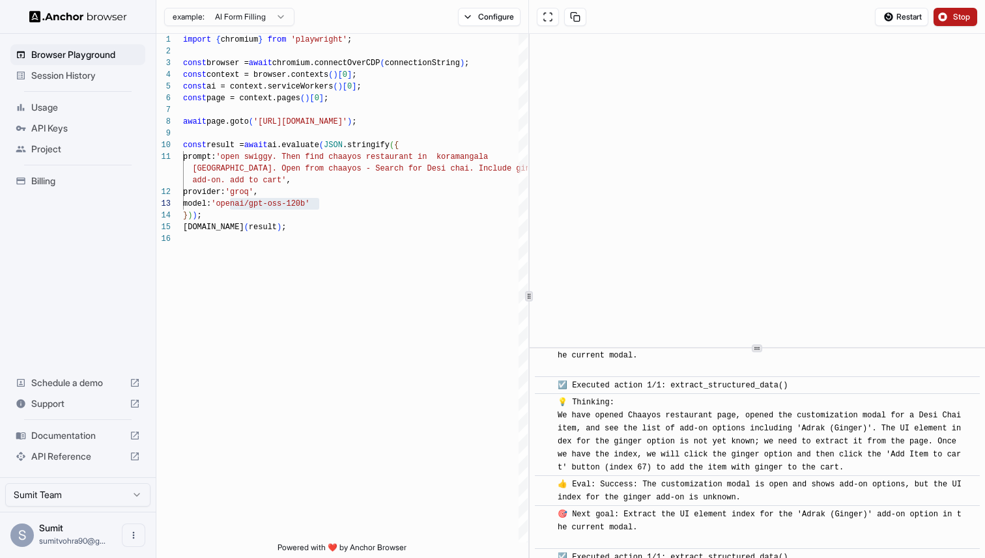
click at [617, 510] on span "🎯 Next goal: Extract the UI element index for the 'Adrak (Ginger)' add‑on optio…" at bounding box center [759, 527] width 404 height 35
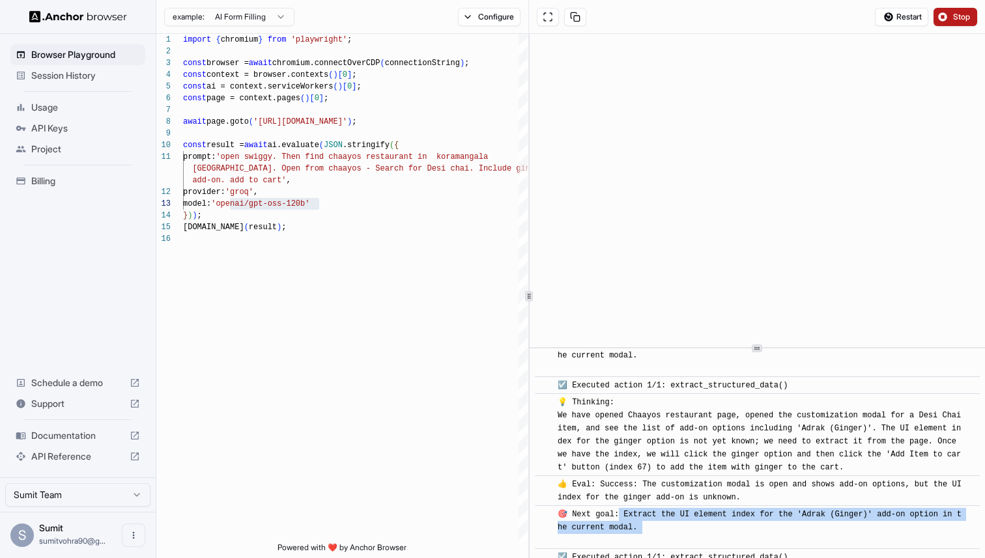
drag, startPoint x: 617, startPoint y: 497, endPoint x: 663, endPoint y: 512, distance: 48.0
click at [663, 512] on div "🎯 Next goal: Extract the UI element index for the 'Adrak (Ginger)' add‑on optio…" at bounding box center [761, 527] width 408 height 39
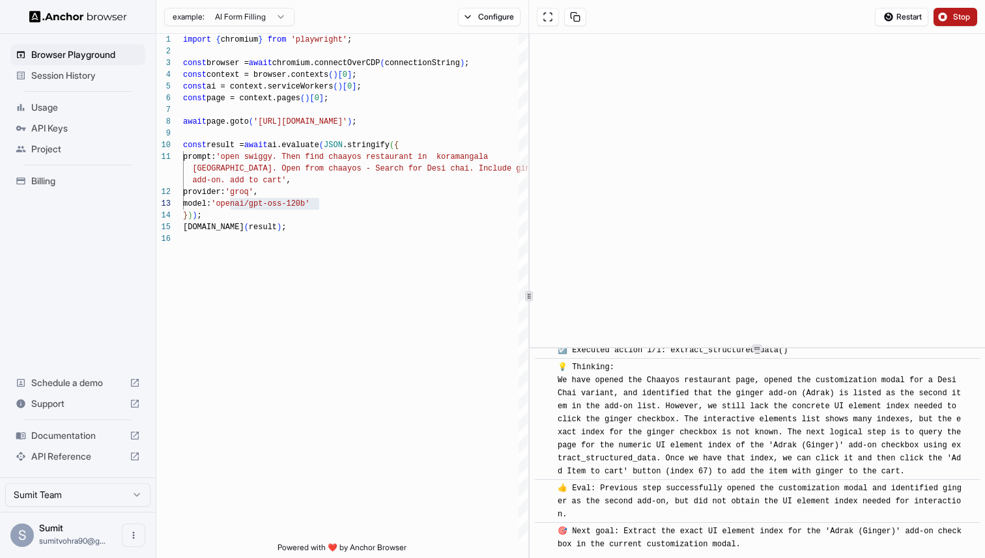
drag, startPoint x: 663, startPoint y: 512, endPoint x: 599, endPoint y: 505, distance: 64.3
click at [632, 522] on div "​ 🎯 Next goal: Extract the exact UI element index for the 'Adrak (Ginger)' add‑…" at bounding box center [757, 544] width 445 height 44
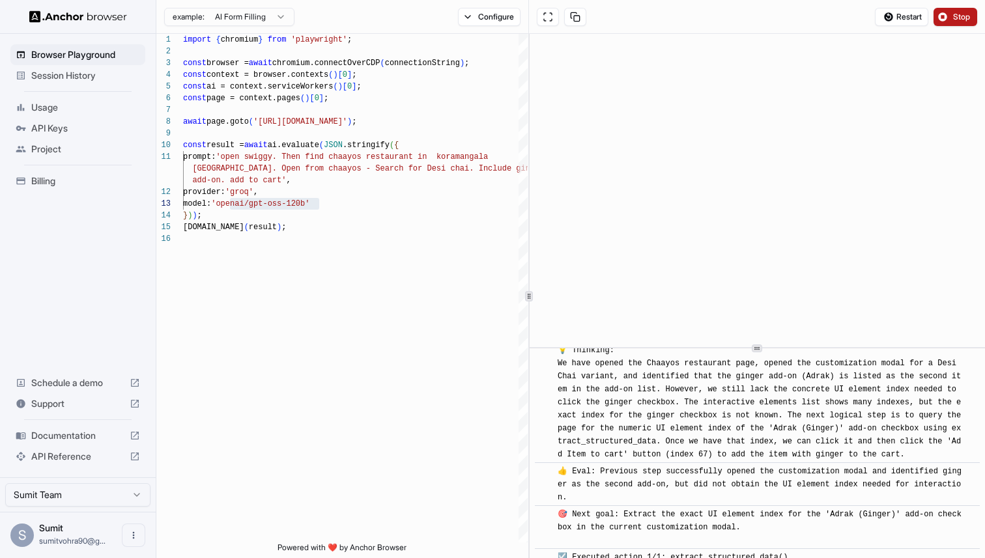
click at [633, 510] on span "🎯 Next goal: Extract the exact UI element index for the 'Adrak (Ginger)' add‑on…" at bounding box center [759, 527] width 404 height 35
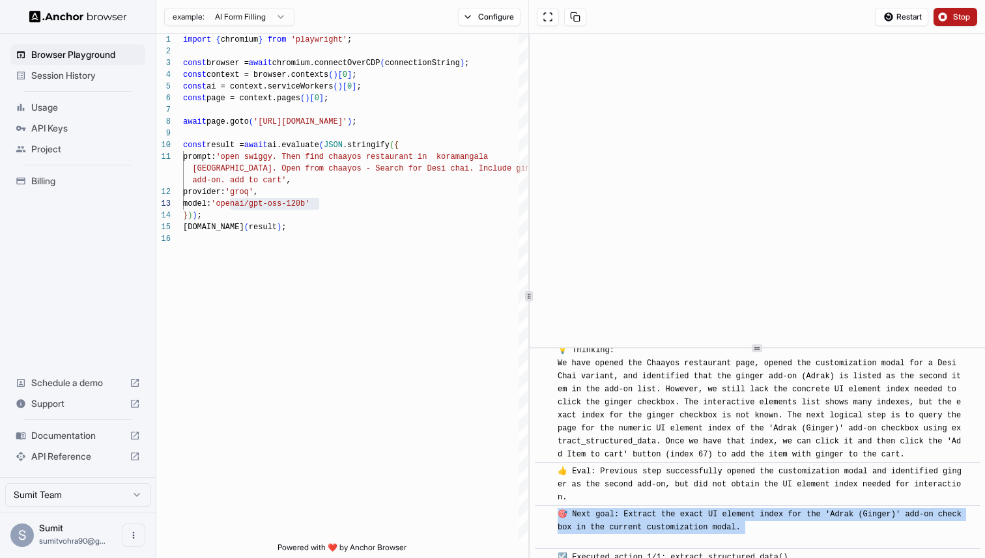
click at [633, 510] on span "🎯 Next goal: Extract the exact UI element index for the 'Adrak (Ginger)' add‑on…" at bounding box center [759, 527] width 404 height 35
click at [637, 510] on span "🎯 Next goal: Extract the exact UI element index for the 'Adrak (Ginger)' add‑on…" at bounding box center [759, 527] width 404 height 35
drag, startPoint x: 637, startPoint y: 505, endPoint x: 755, endPoint y: 516, distance: 118.4
click at [756, 517] on div "🎯 Next goal: Extract the exact UI element index for the 'Adrak (Ginger)' add‑on…" at bounding box center [761, 527] width 408 height 39
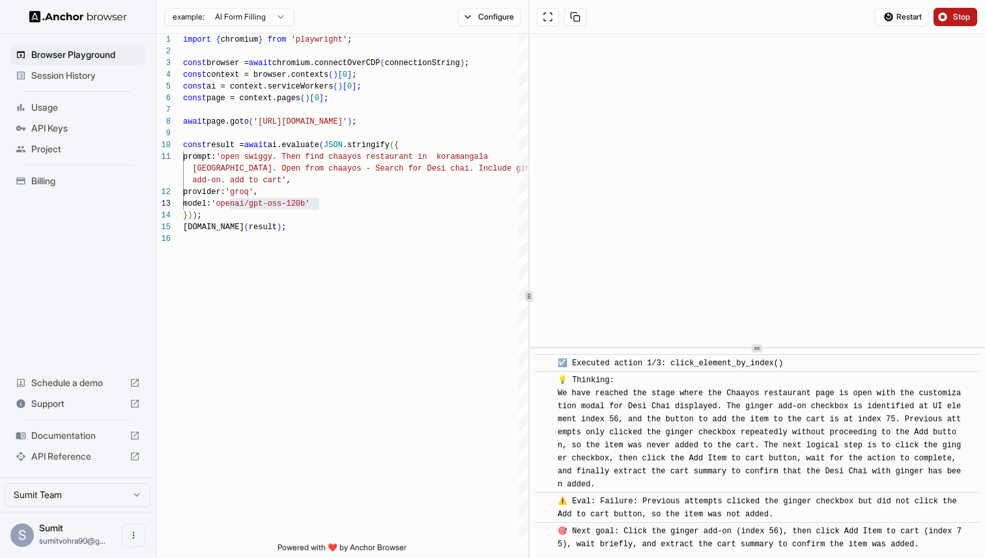
scroll to position [3721, 0]
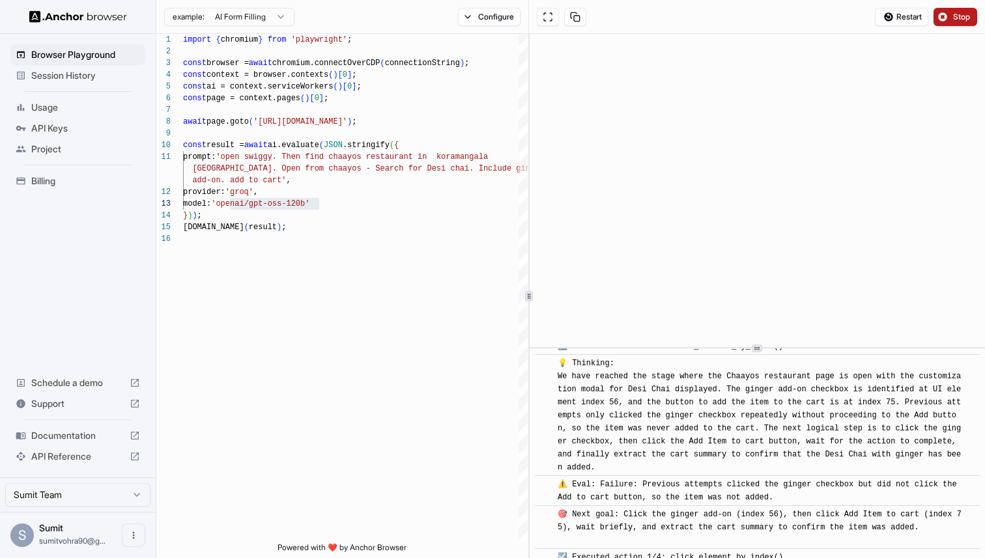
click at [630, 510] on span "🎯 Next goal: Click the ginger add‑on (index 56), then click Add Item to cart (i…" at bounding box center [759, 527] width 404 height 35
drag, startPoint x: 630, startPoint y: 499, endPoint x: 727, endPoint y: 496, distance: 97.1
click at [727, 508] on div "🎯 Next goal: Click the ginger add‑on (index 56), then click Add Item to cart (i…" at bounding box center [761, 527] width 408 height 39
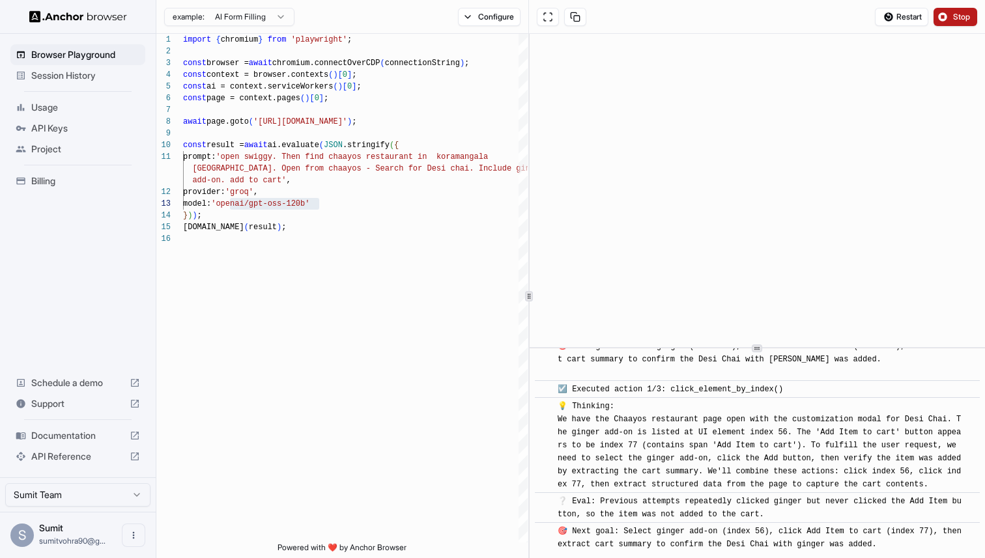
scroll to position [5523, 0]
